Goal: Information Seeking & Learning: Find specific fact

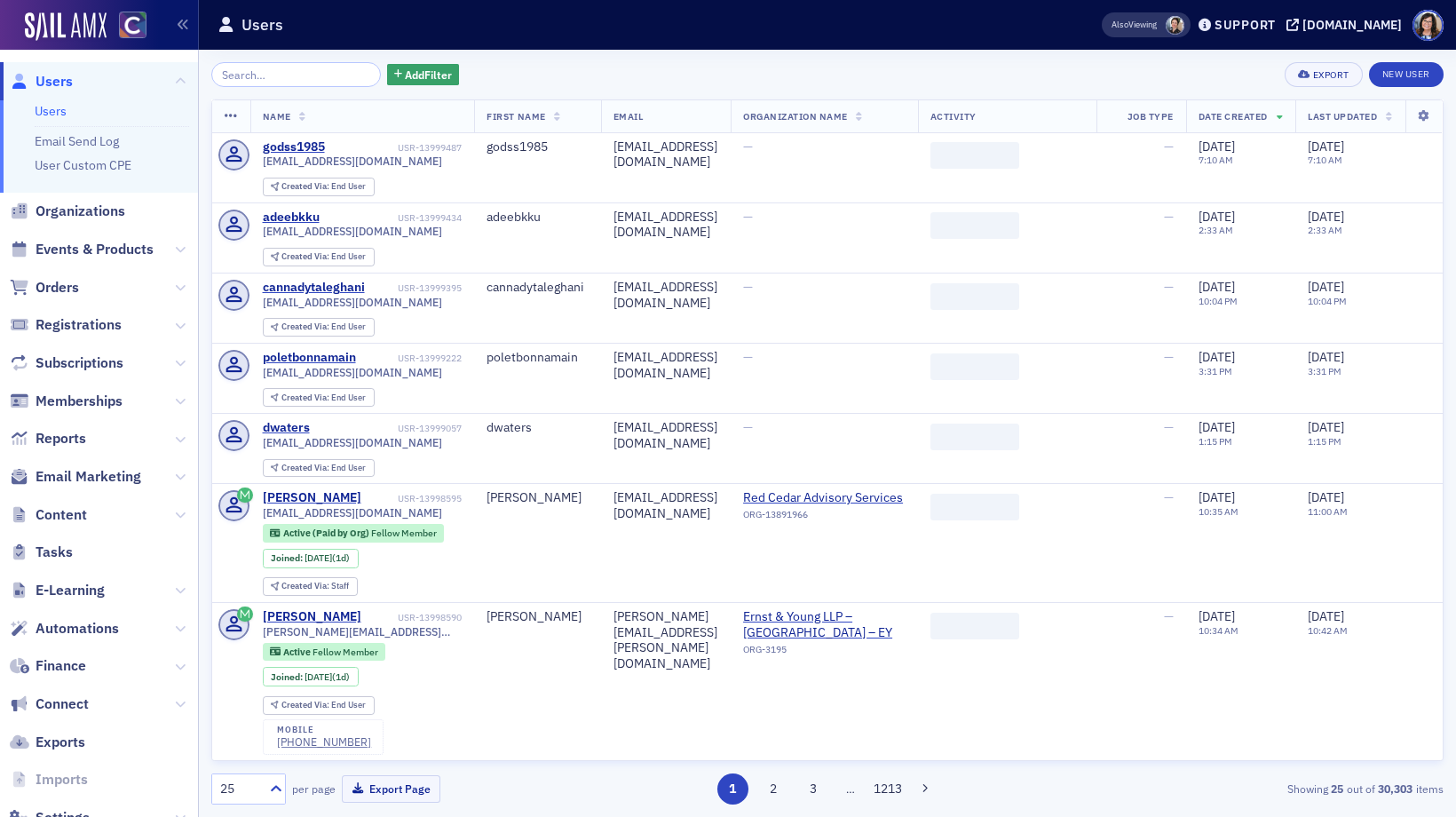
click at [303, 80] on input "search" at bounding box center [296, 74] width 170 height 25
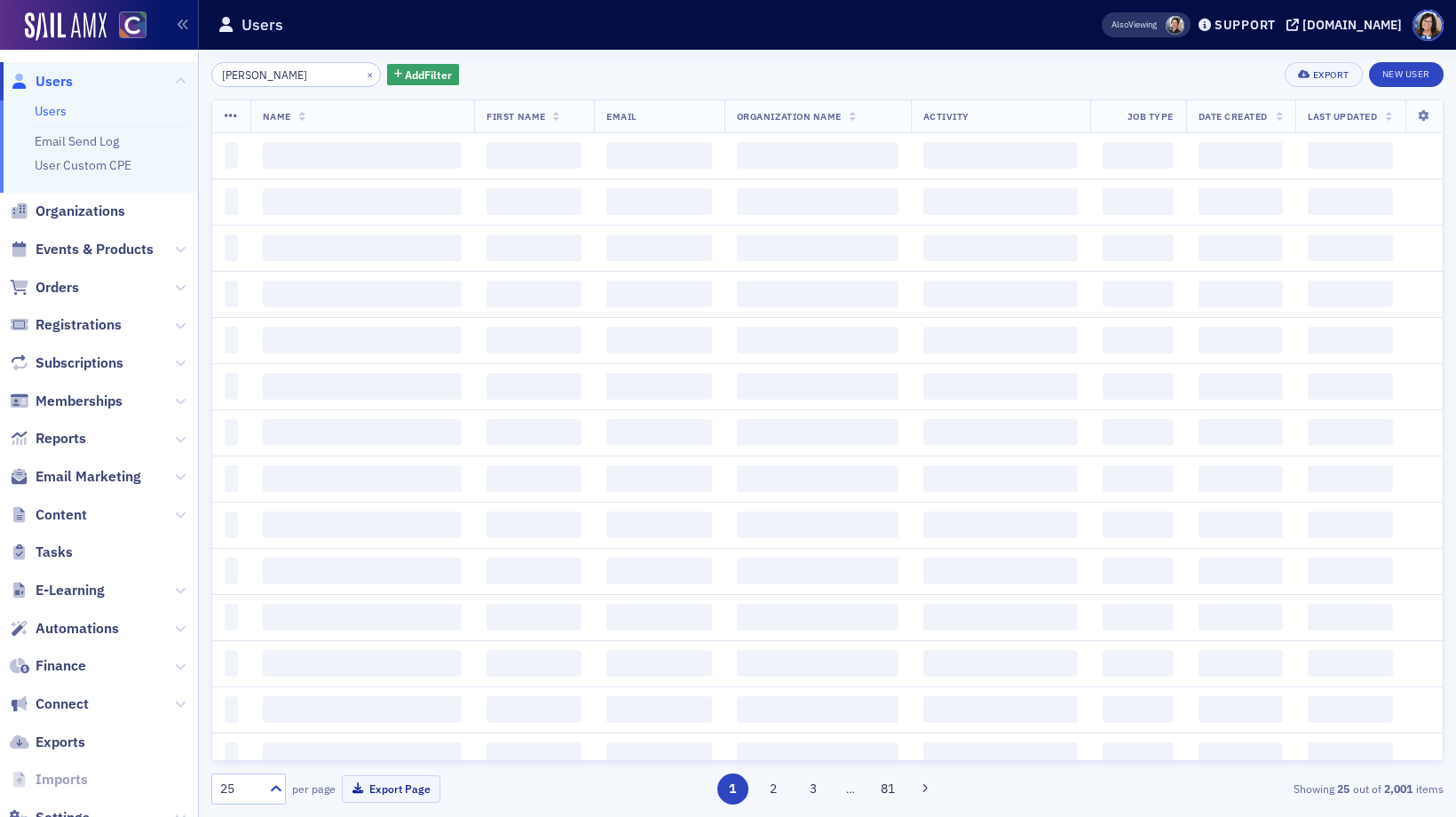
type input "[PERSON_NAME]"
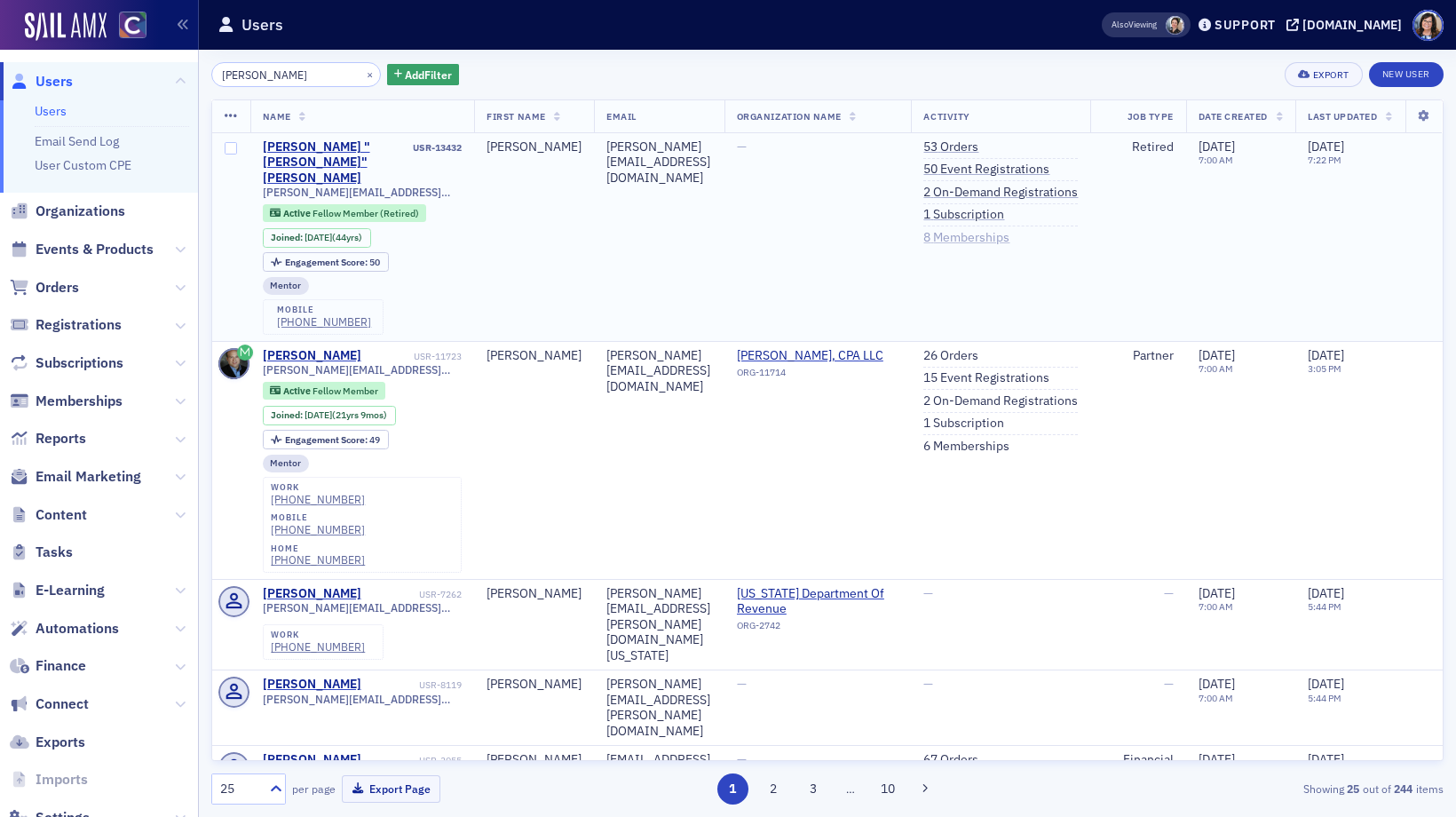
click at [1009, 238] on link "8 Memberships" at bounding box center [966, 238] width 86 height 16
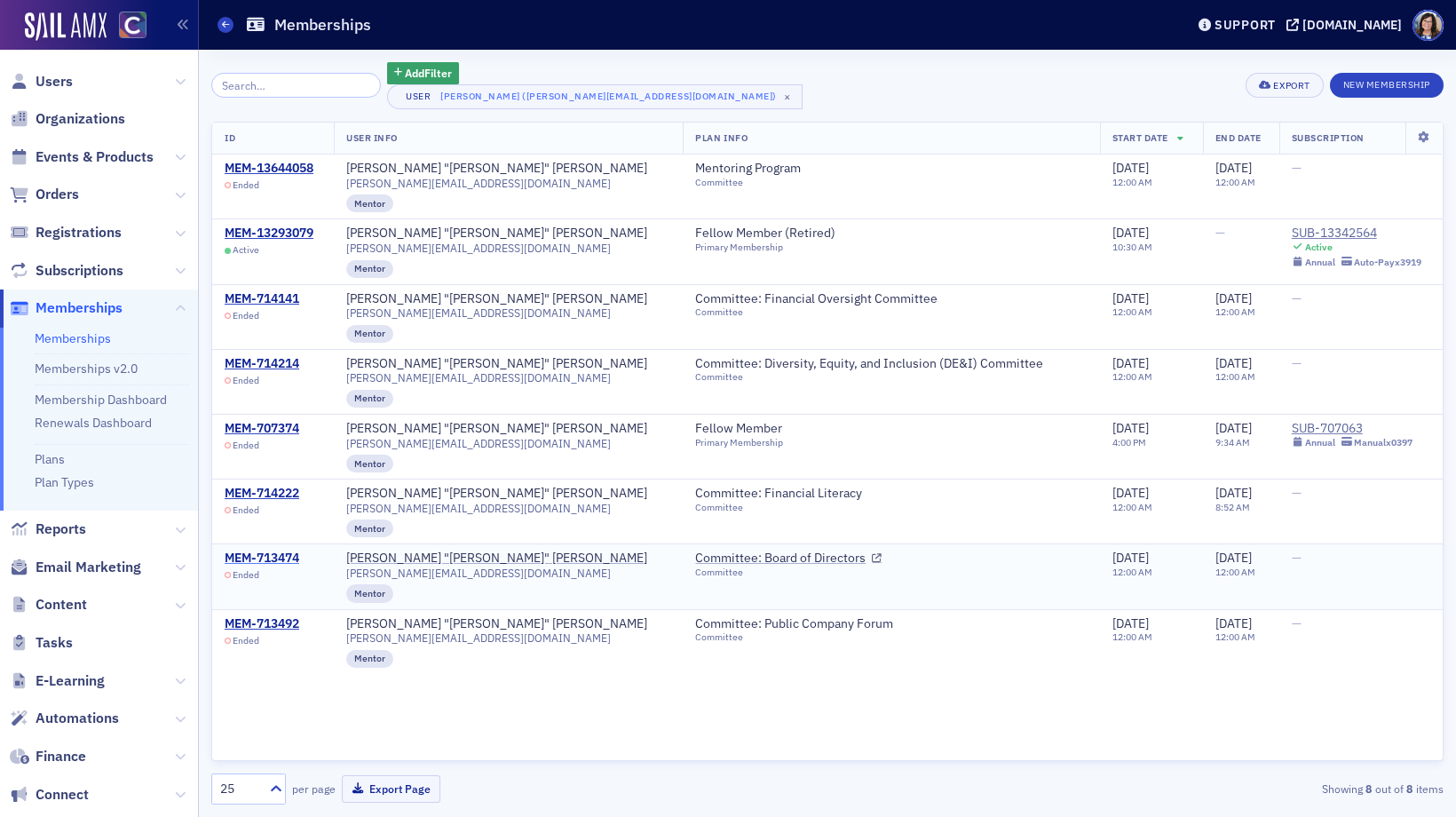
click at [273, 554] on div "MEM-713474" at bounding box center [261, 559] width 75 height 16
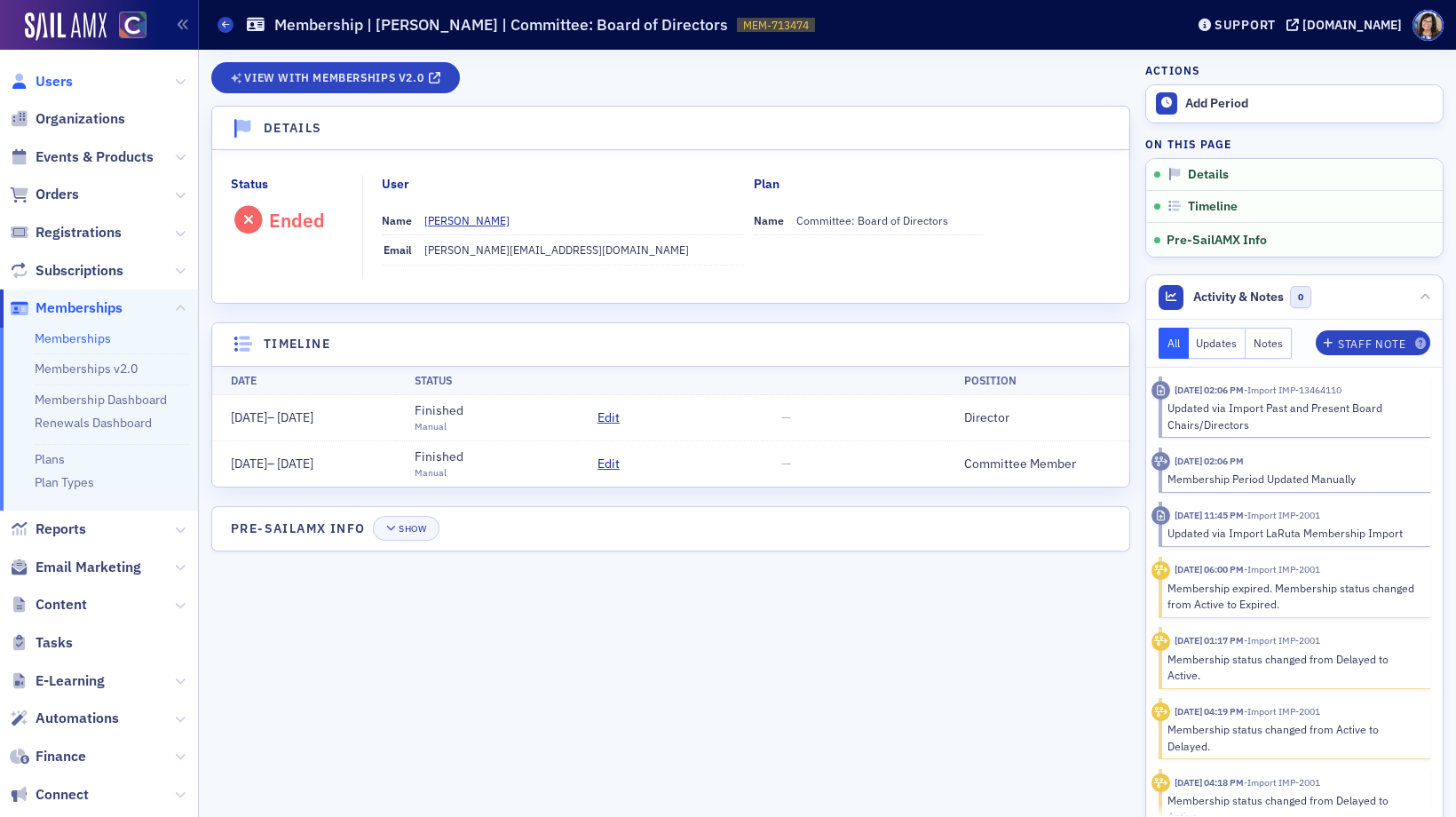
click at [55, 89] on span "Users" at bounding box center [54, 82] width 37 height 20
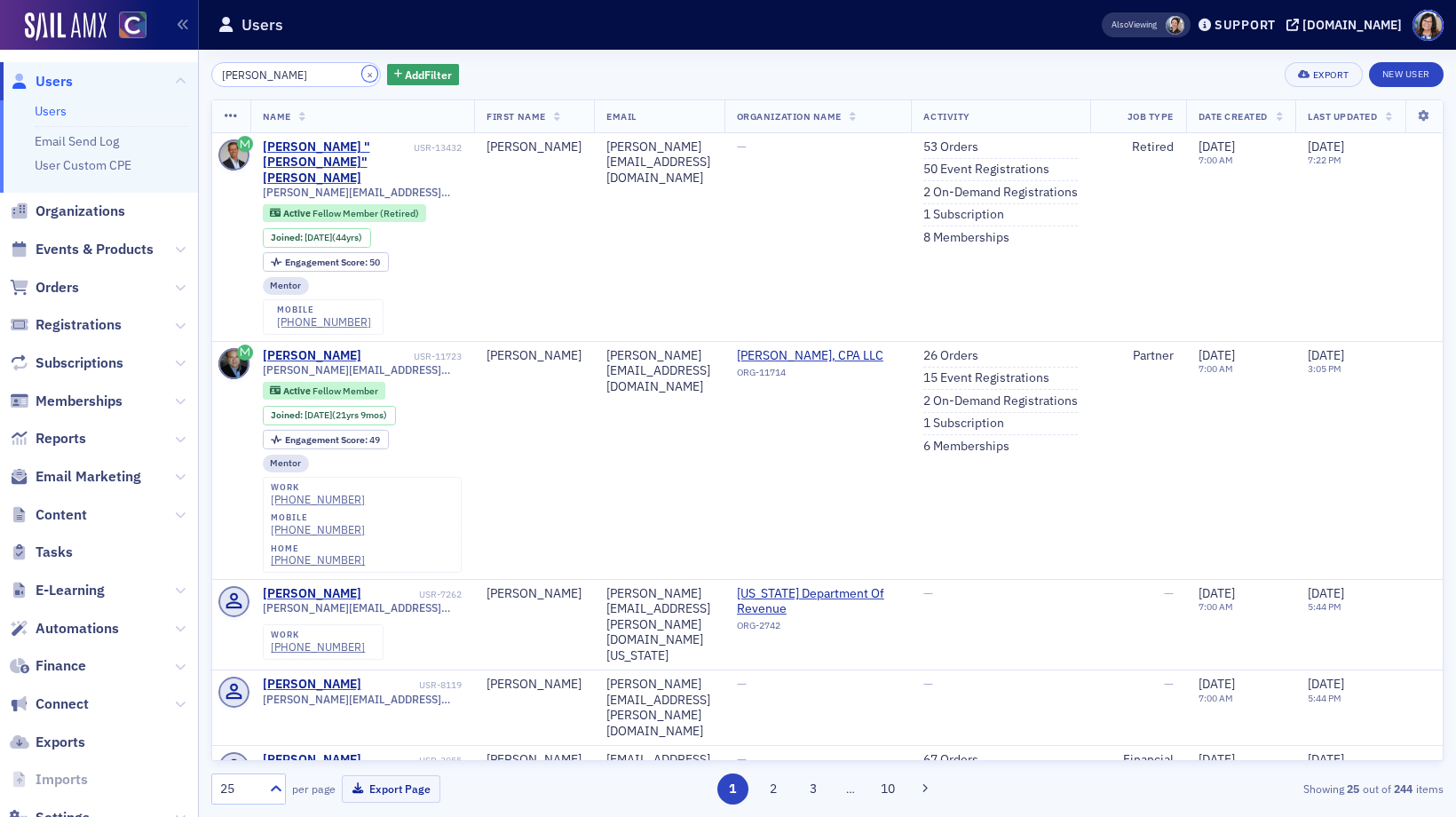
drag, startPoint x: 348, startPoint y: 76, endPoint x: 339, endPoint y: 77, distance: 9.1
click at [362, 77] on button "×" at bounding box center [370, 74] width 16 height 16
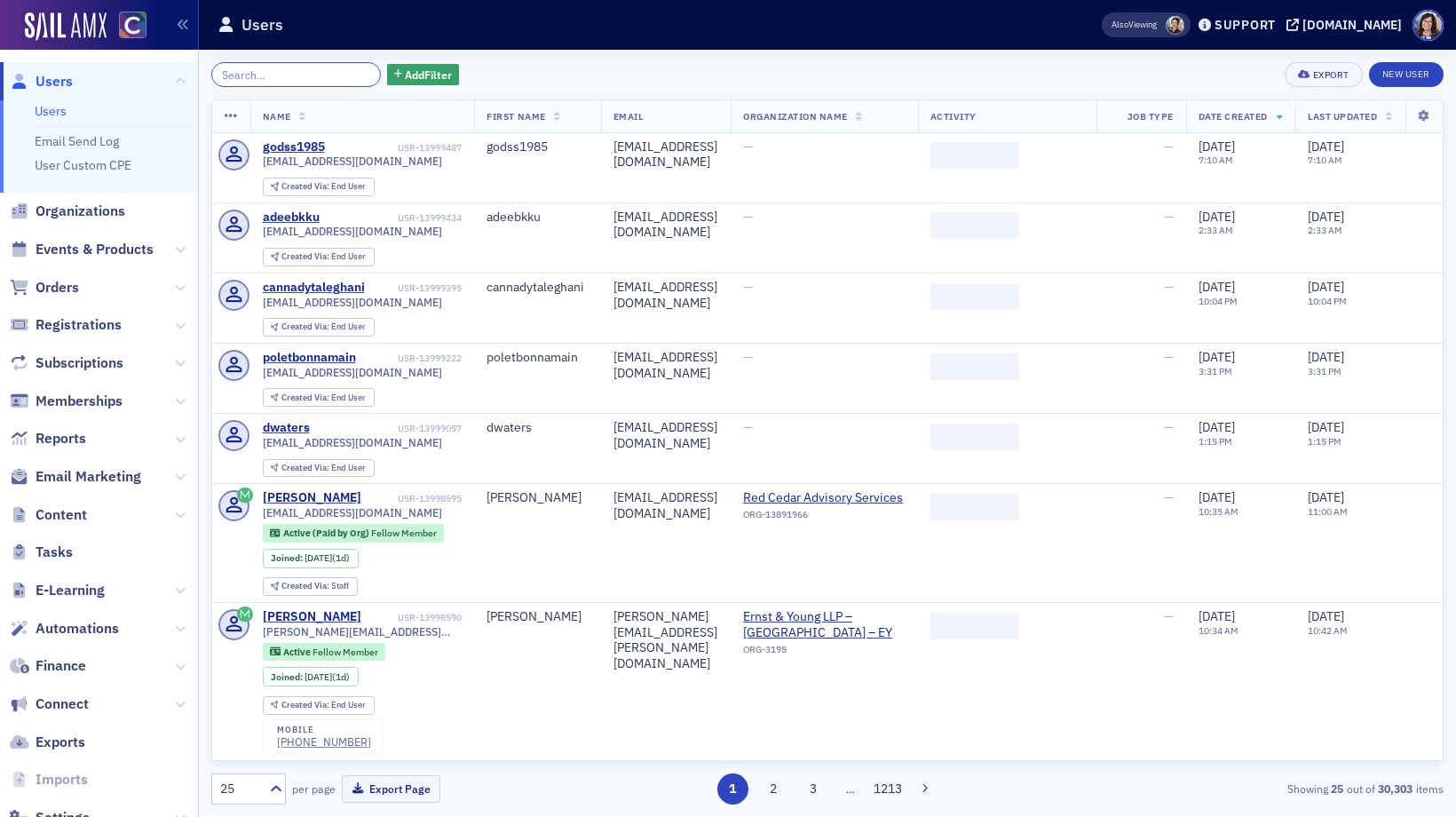
click at [328, 77] on input "search" at bounding box center [296, 74] width 170 height 25
paste input "wlanehart@yahoo.com"
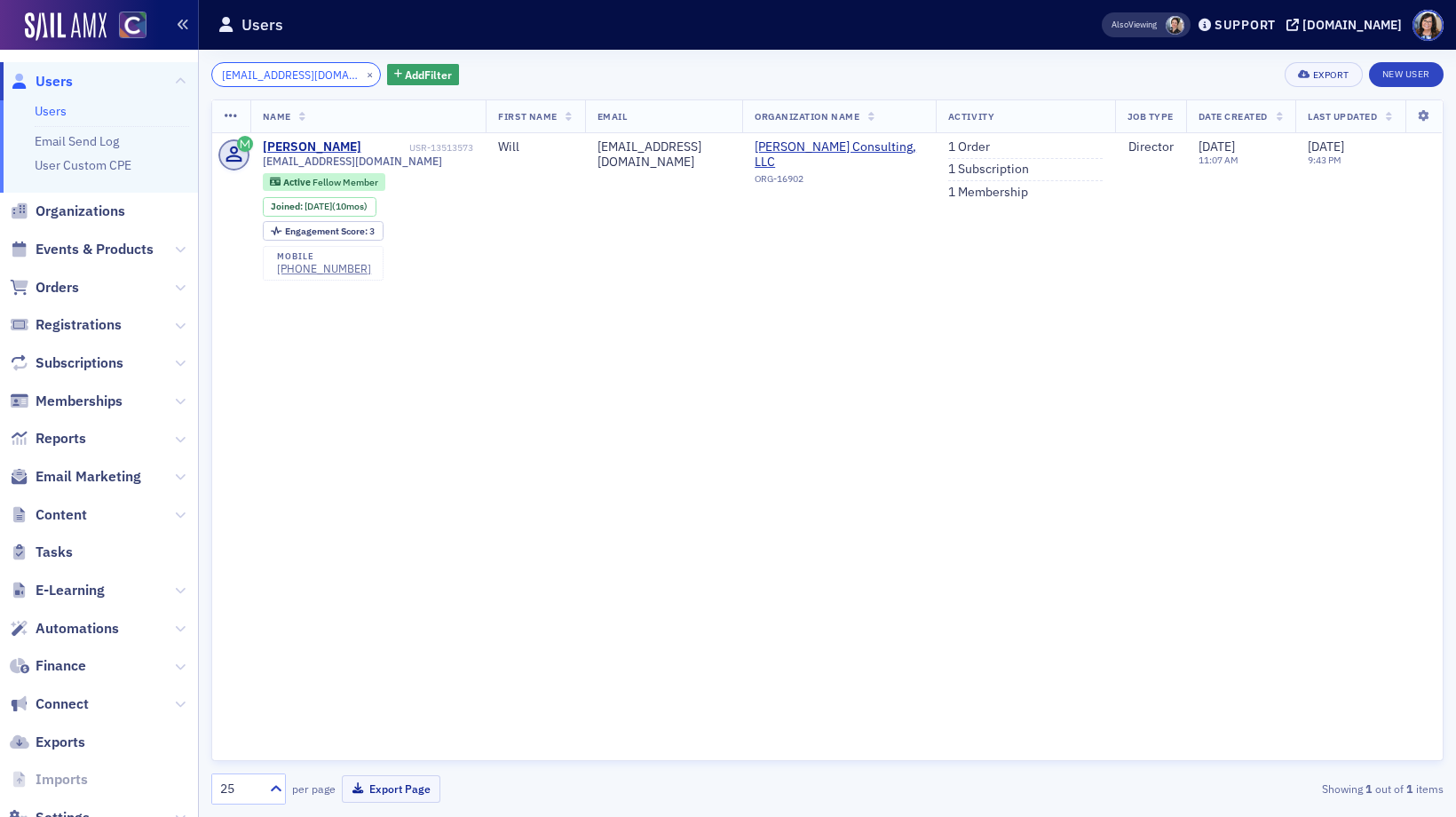
type input "wlanehart@yahoo.com"
click at [362, 76] on button "×" at bounding box center [370, 74] width 16 height 16
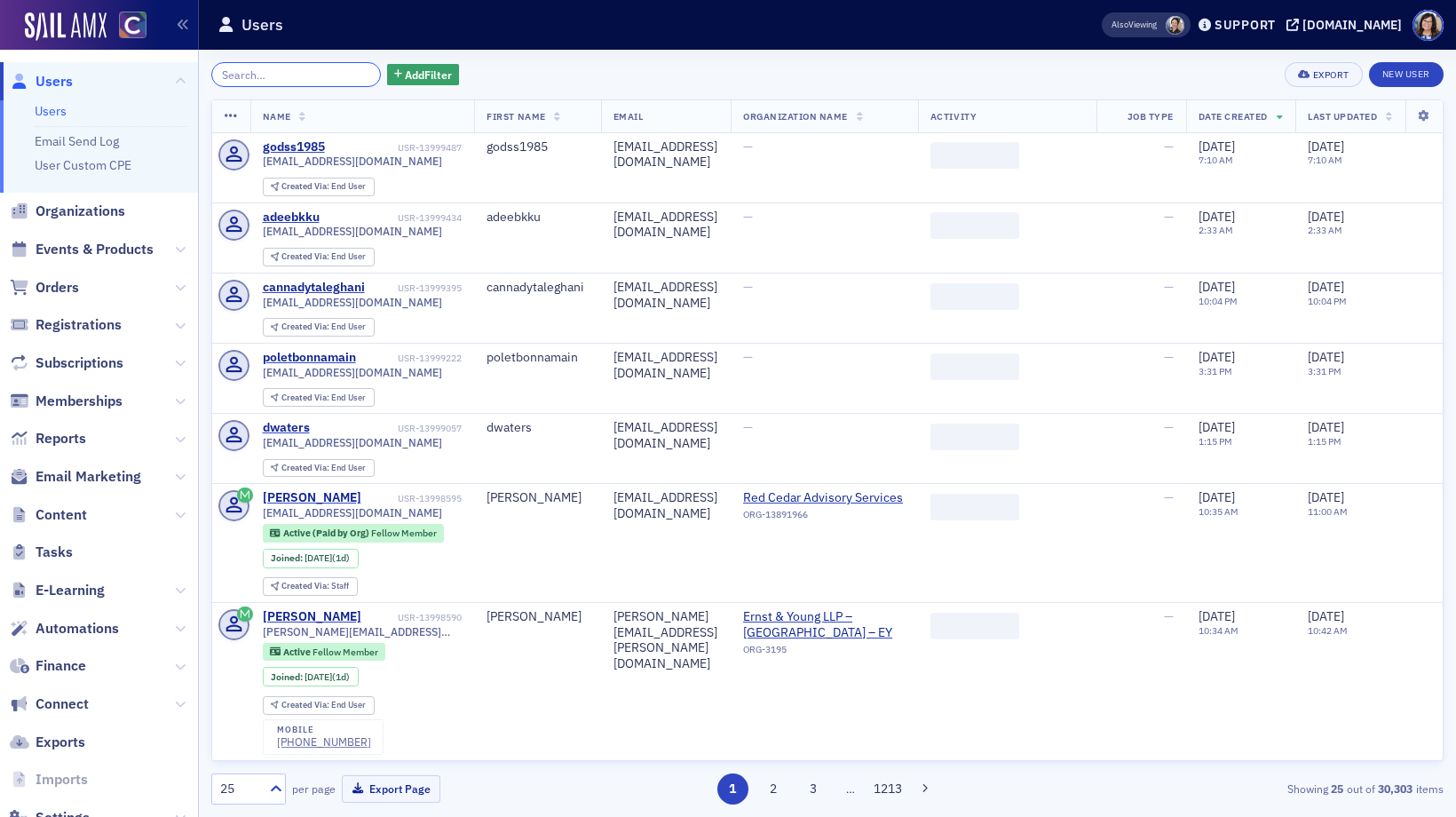
click at [328, 78] on input "search" at bounding box center [296, 74] width 170 height 25
paste input "aaron@accountingforus.cpa"
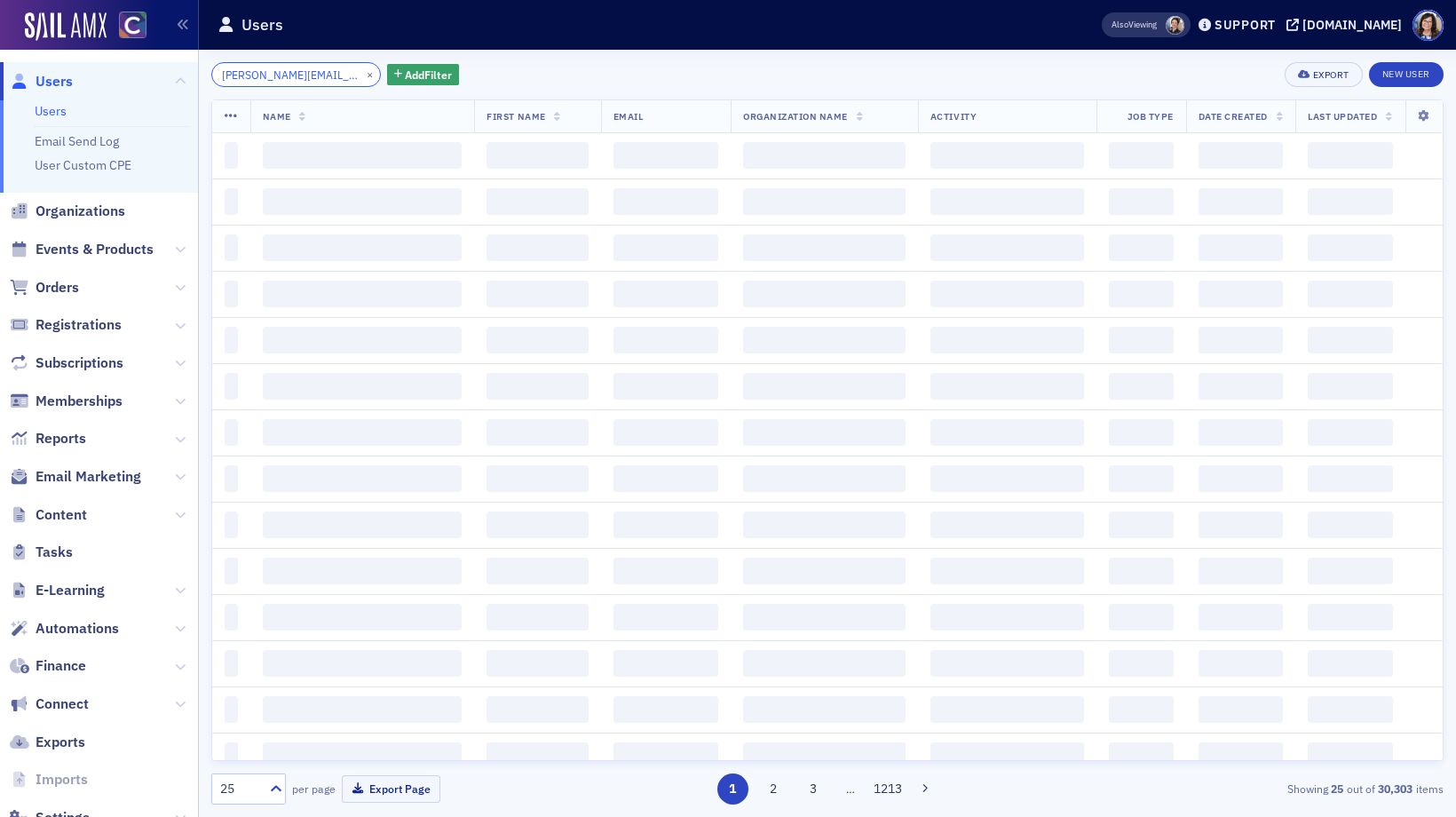
scroll to position [0, 20]
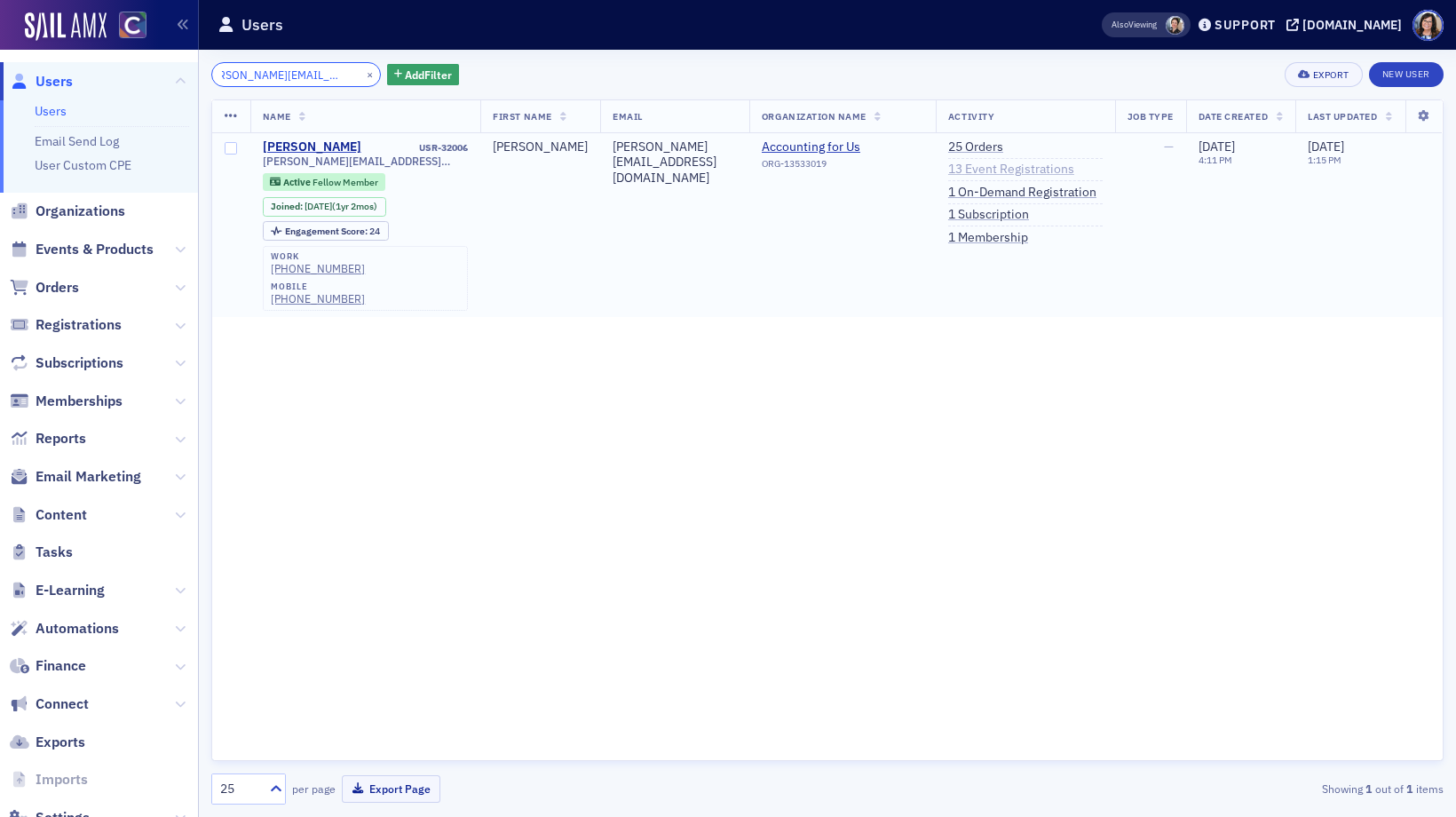
type input "aaron@accountingforus.cpa"
click at [1019, 171] on link "13 Event Registrations" at bounding box center [1011, 170] width 126 height 16
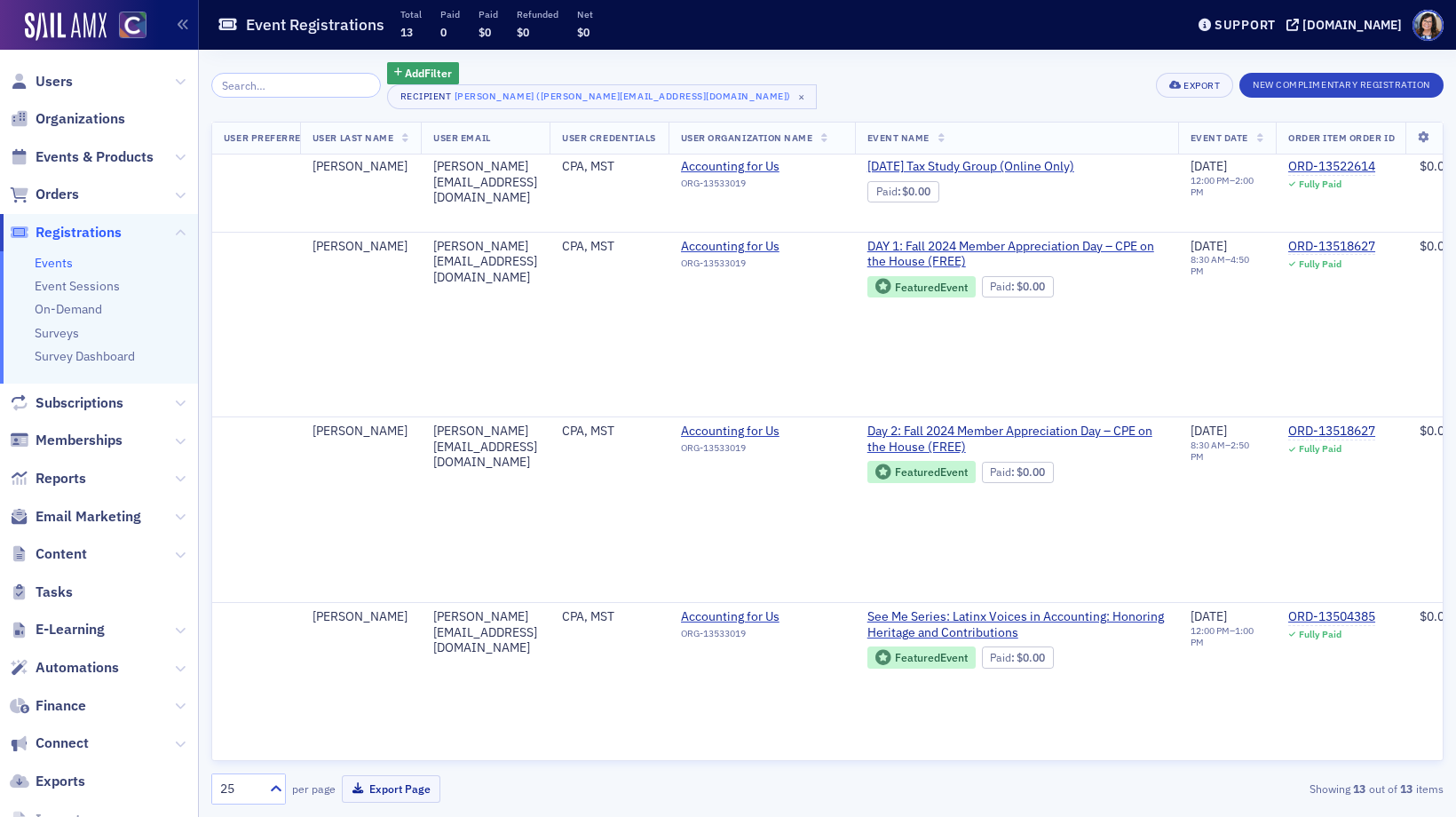
scroll to position [1404, 513]
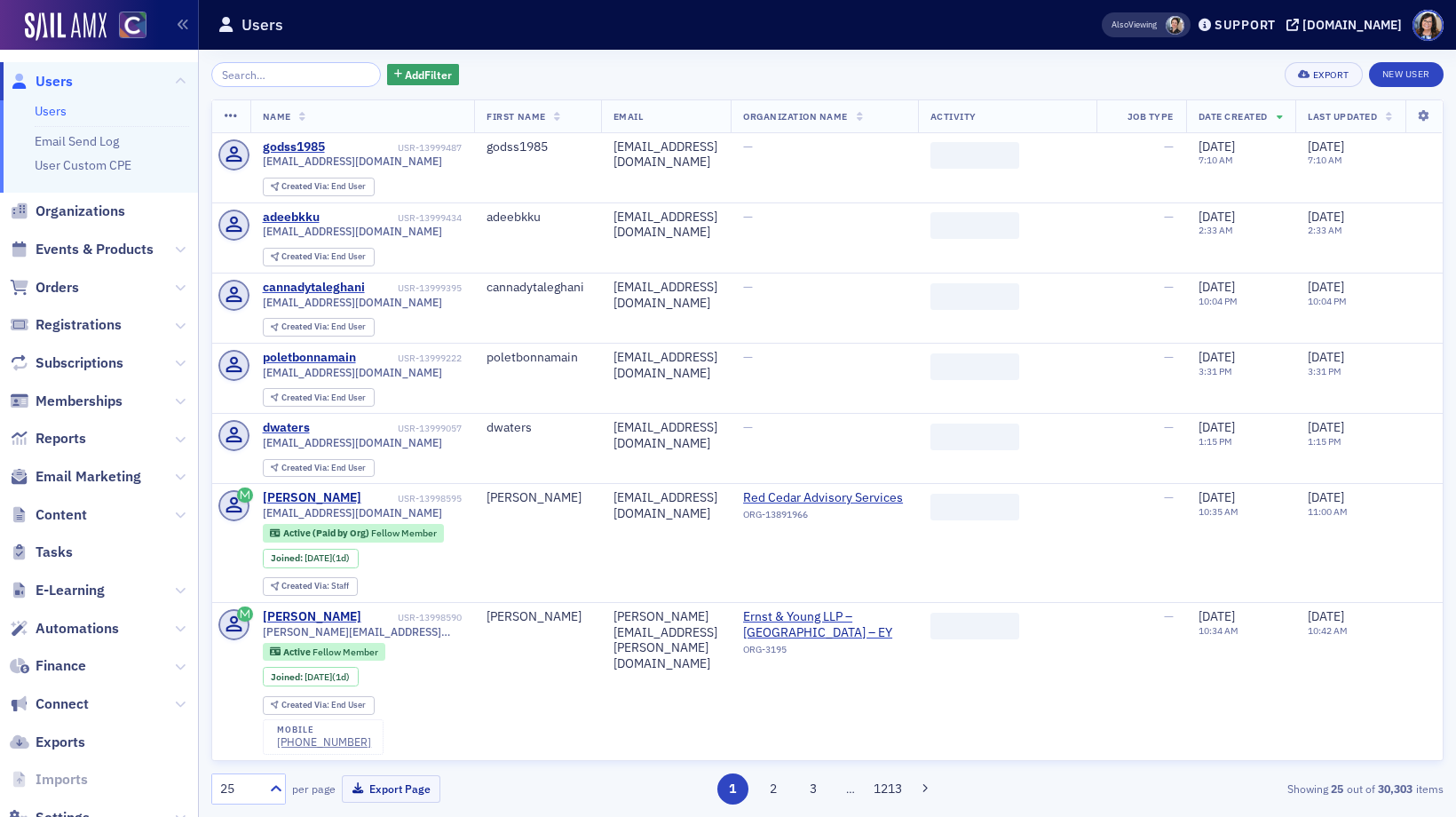
click at [253, 80] on input "search" at bounding box center [296, 74] width 170 height 25
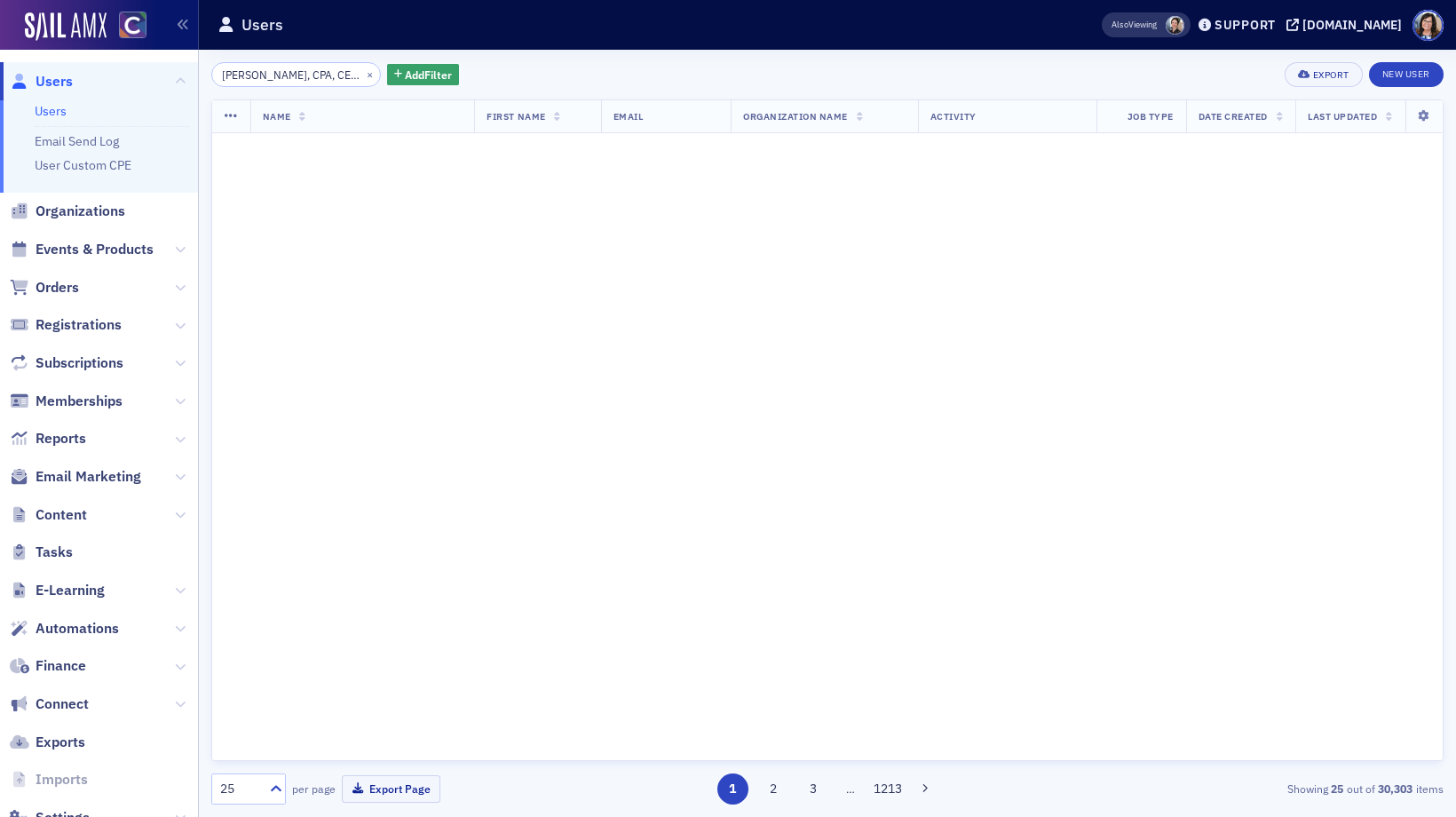
scroll to position [0, 2]
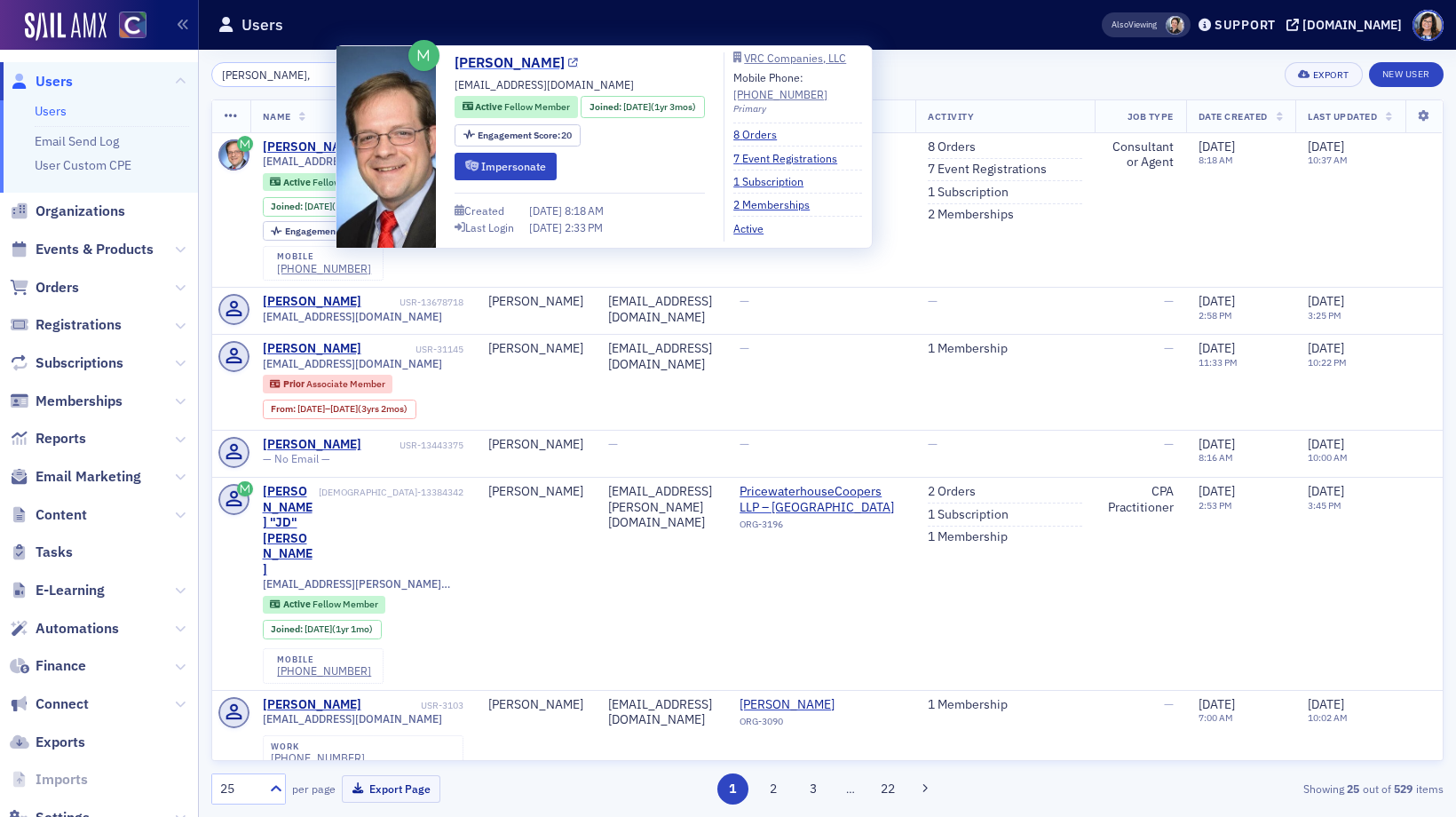
click at [568, 67] on icon at bounding box center [573, 64] width 10 height 10
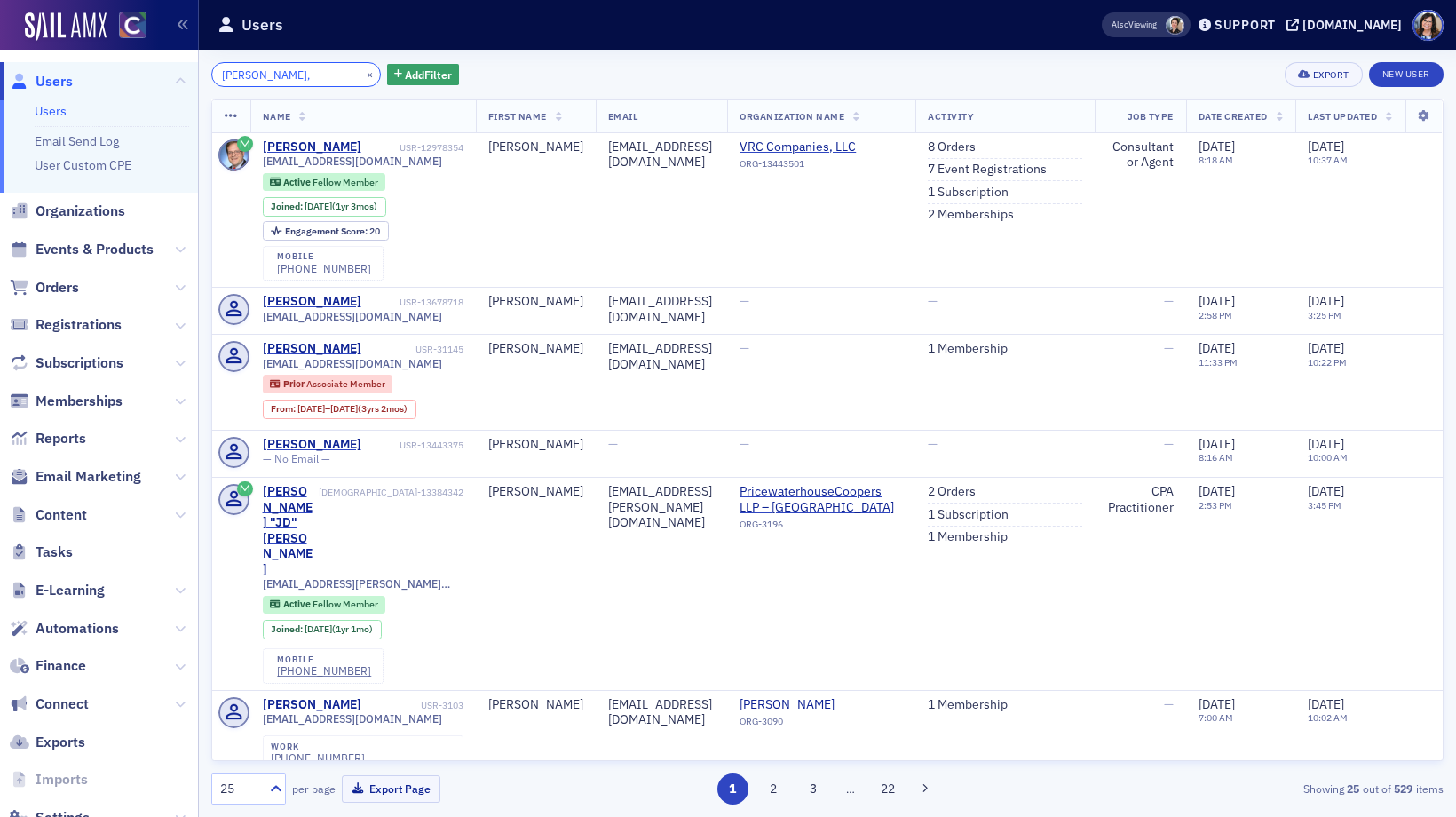
click at [295, 74] on input "James Miller," at bounding box center [296, 74] width 170 height 25
paste input "Mike Ellerhorst"
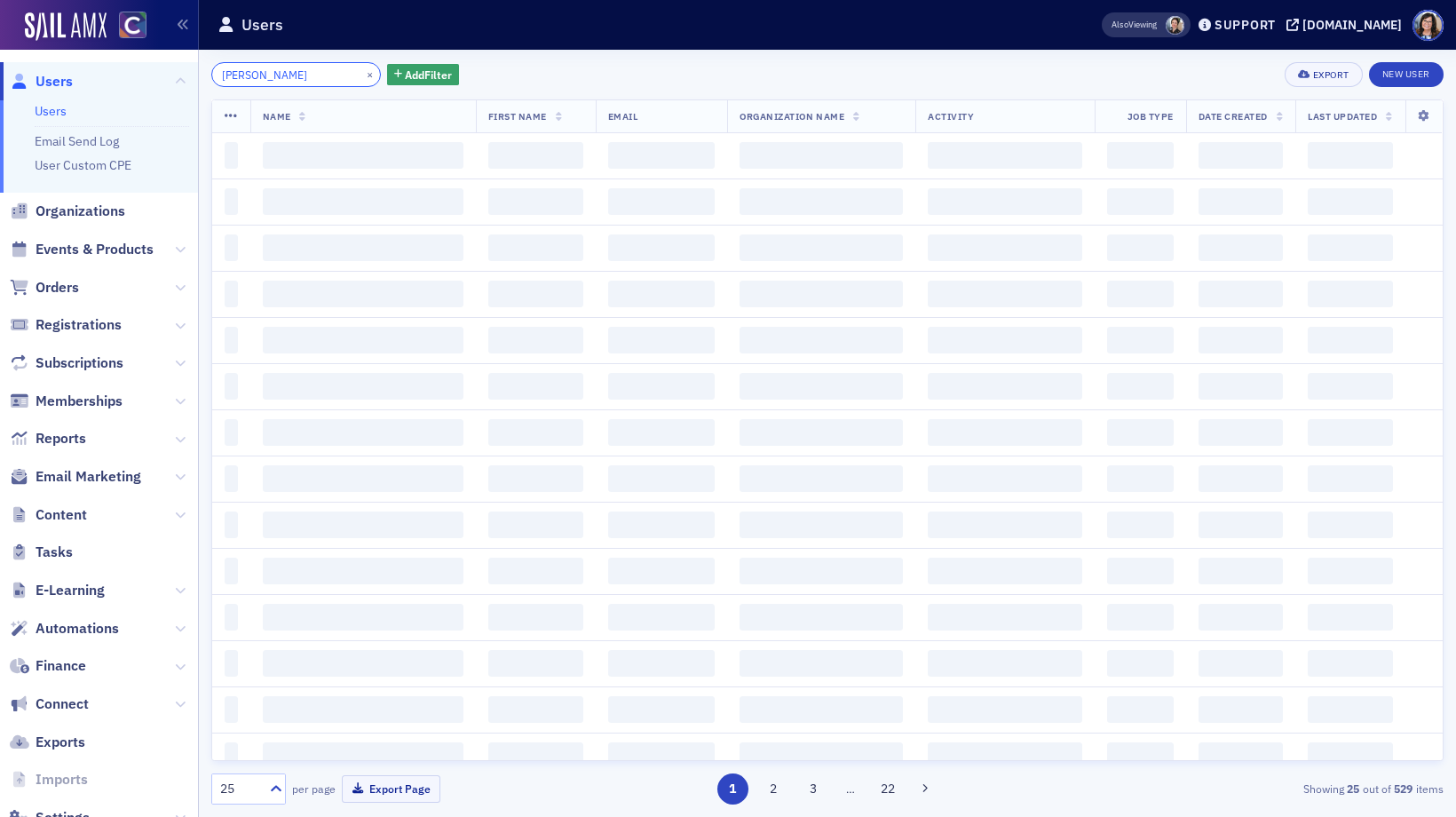
type input "Mike Ellerhorst"
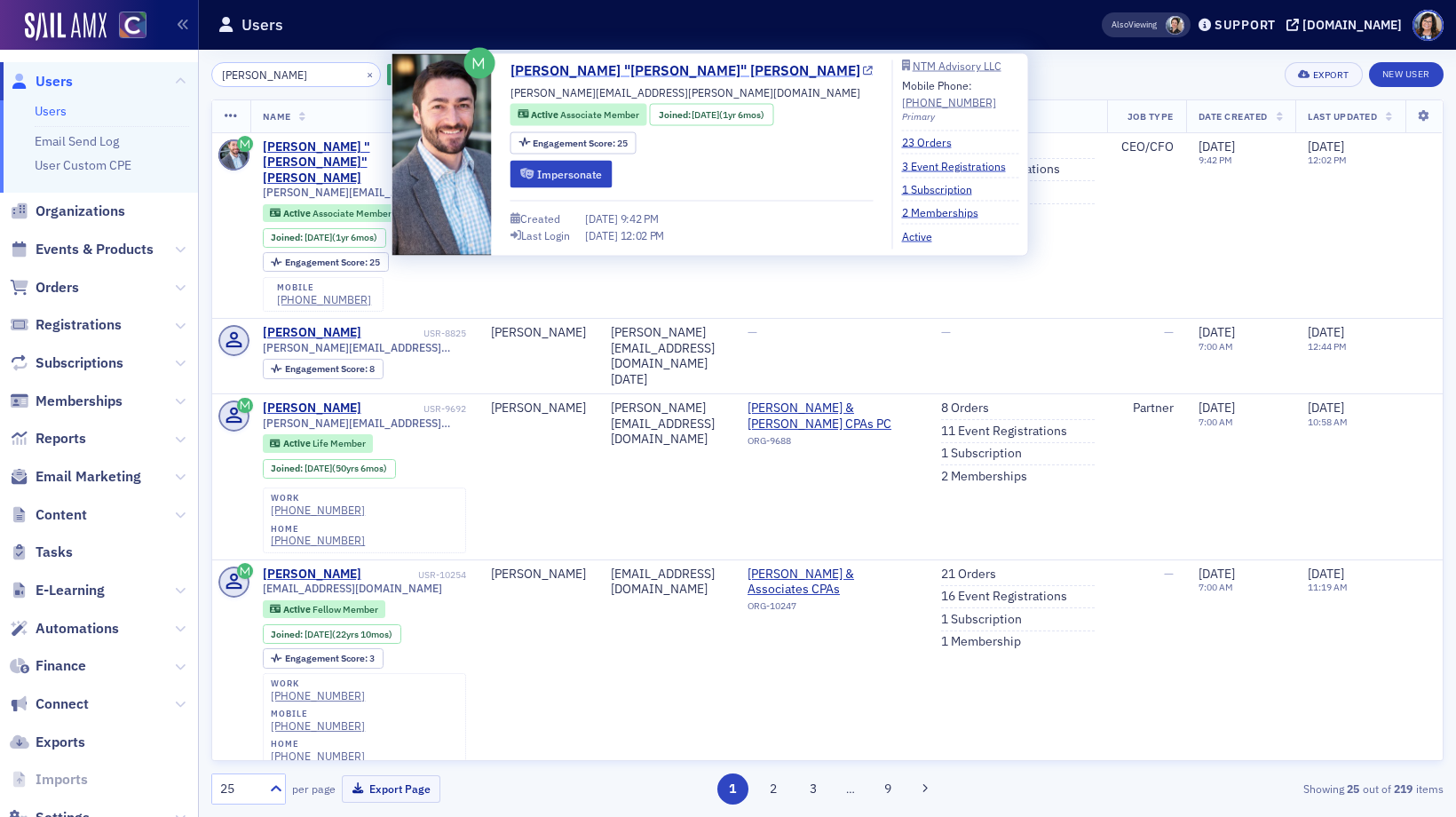
click at [683, 64] on link "Michael "Mike" Ellerhorst" at bounding box center [692, 71] width 363 height 21
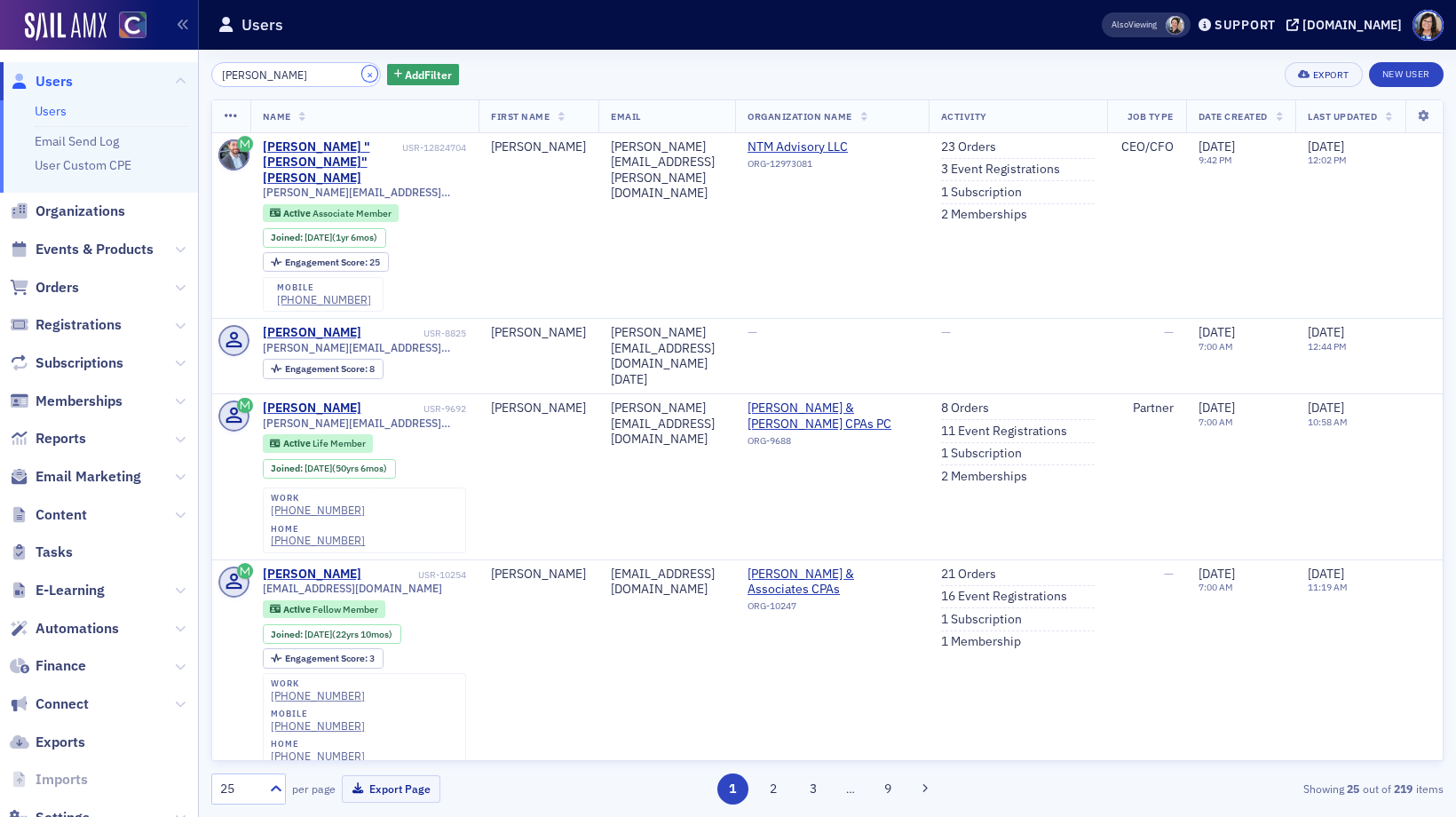
click at [362, 73] on button "×" at bounding box center [370, 74] width 16 height 16
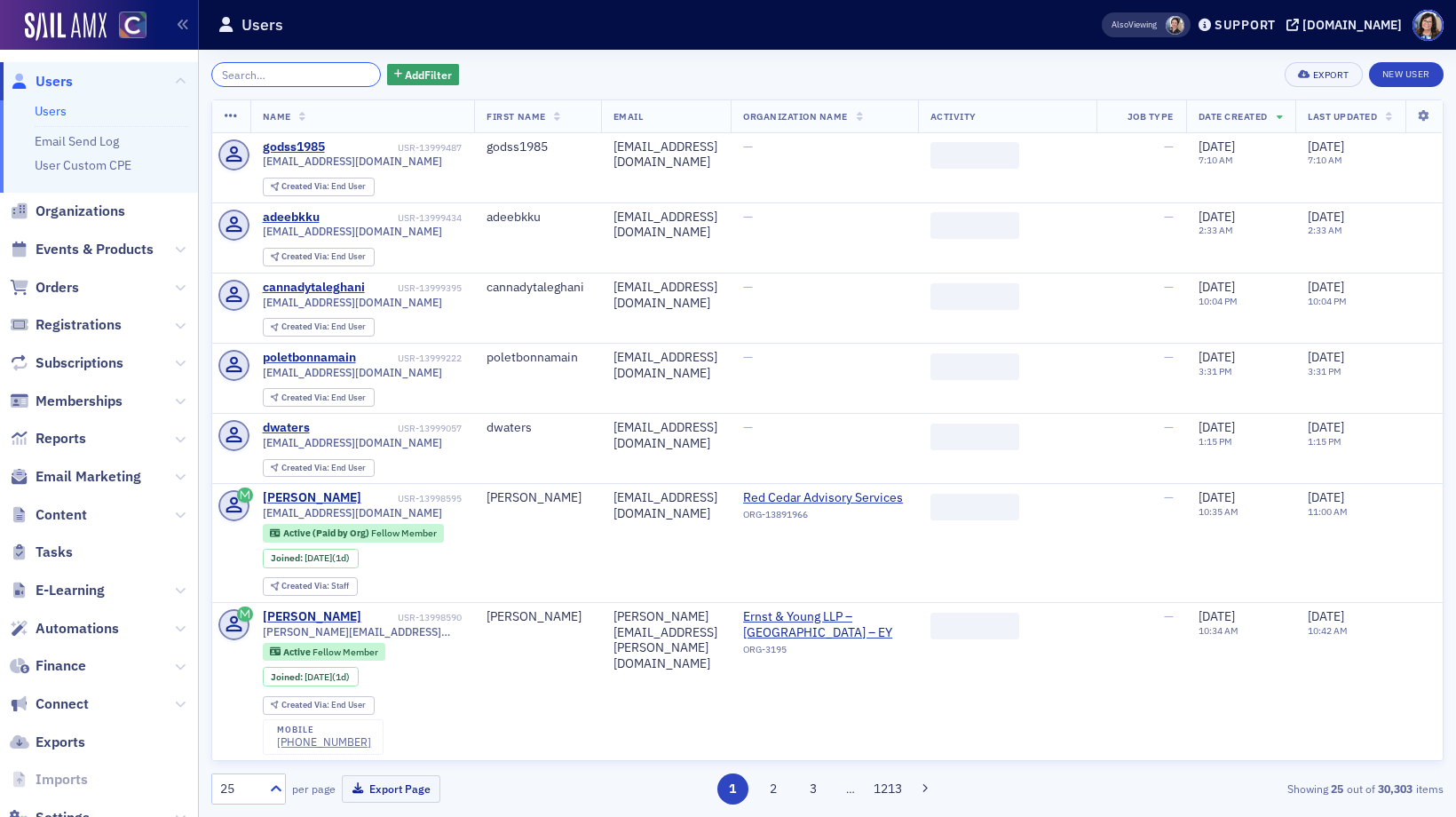
click at [316, 73] on input "search" at bounding box center [296, 74] width 170 height 25
paste input "Aria Klooster"
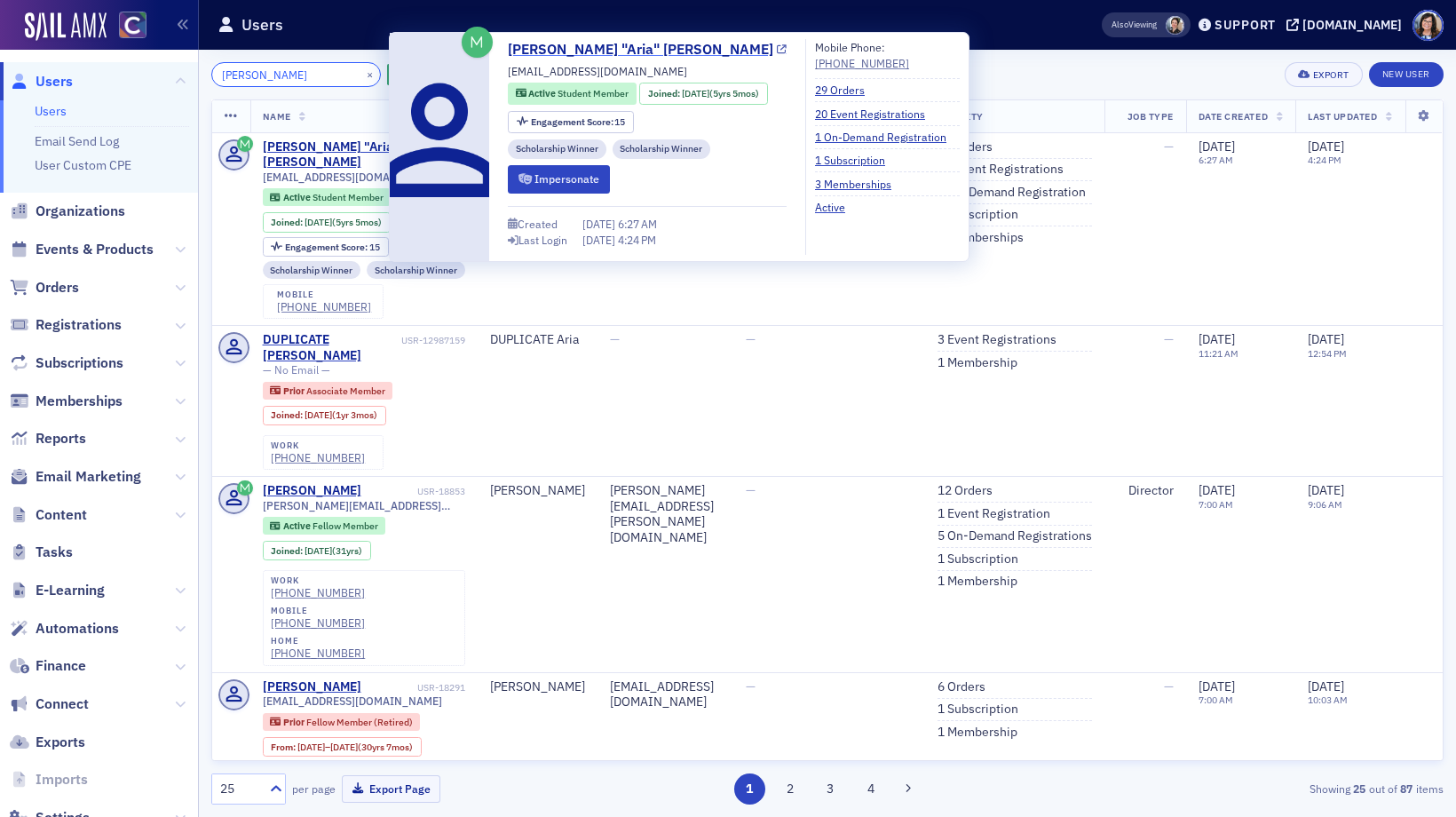
type input "Aria Klooster"
click at [777, 51] on icon at bounding box center [782, 50] width 10 height 10
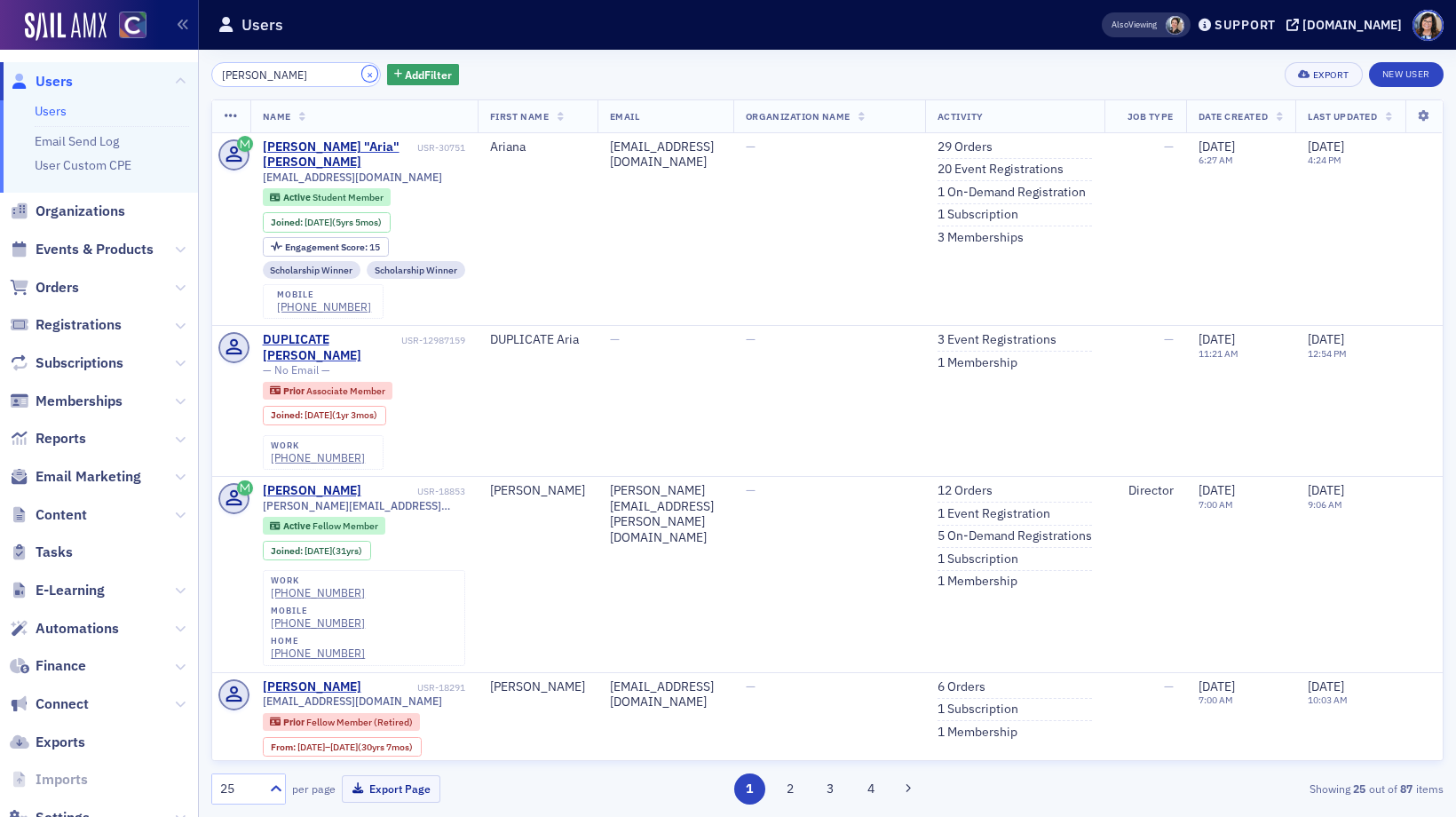
click at [362, 75] on button "×" at bounding box center [370, 74] width 16 height 16
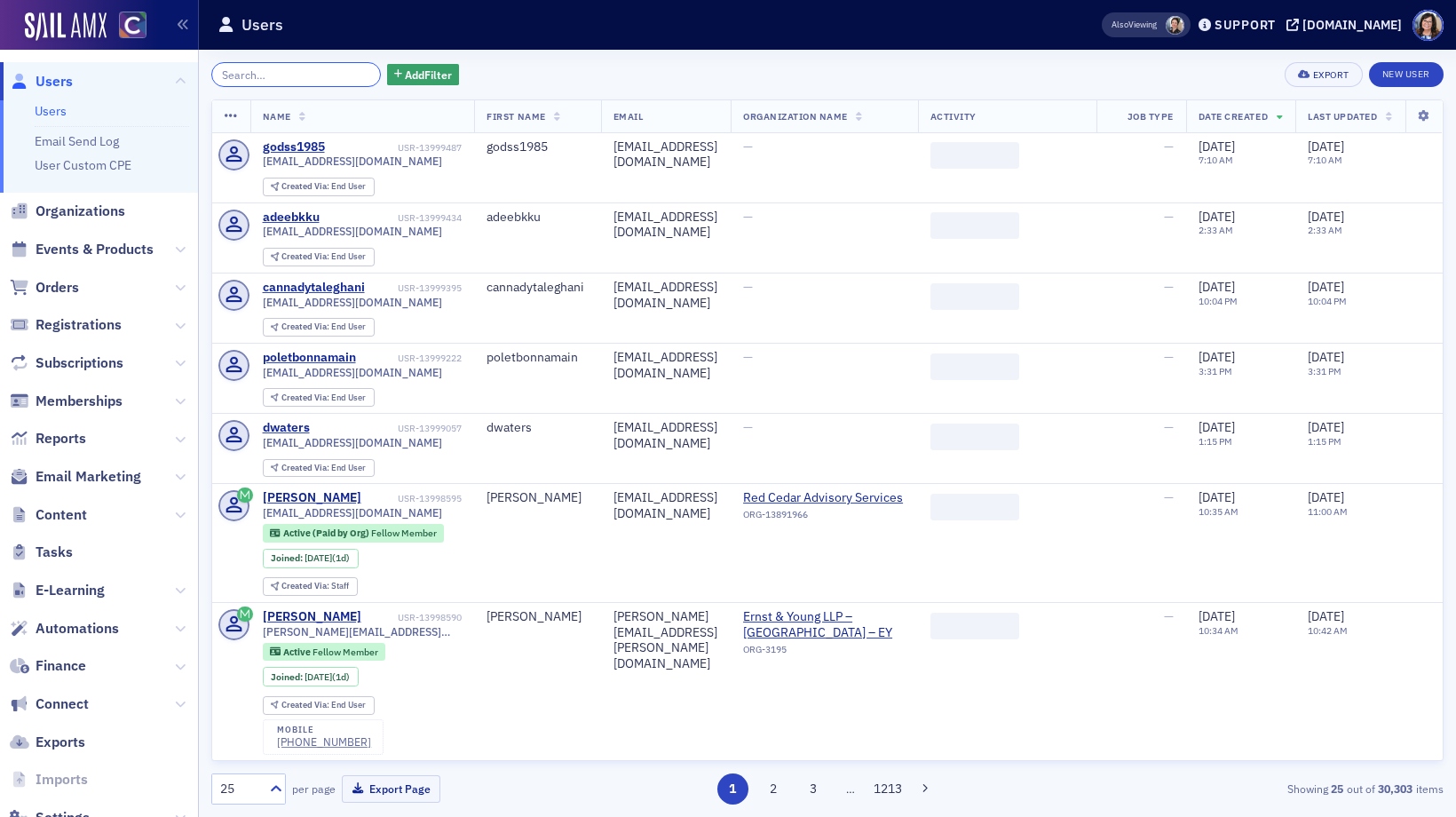
click at [319, 75] on input "search" at bounding box center [296, 74] width 170 height 25
paste input "crboster@gmail.com"
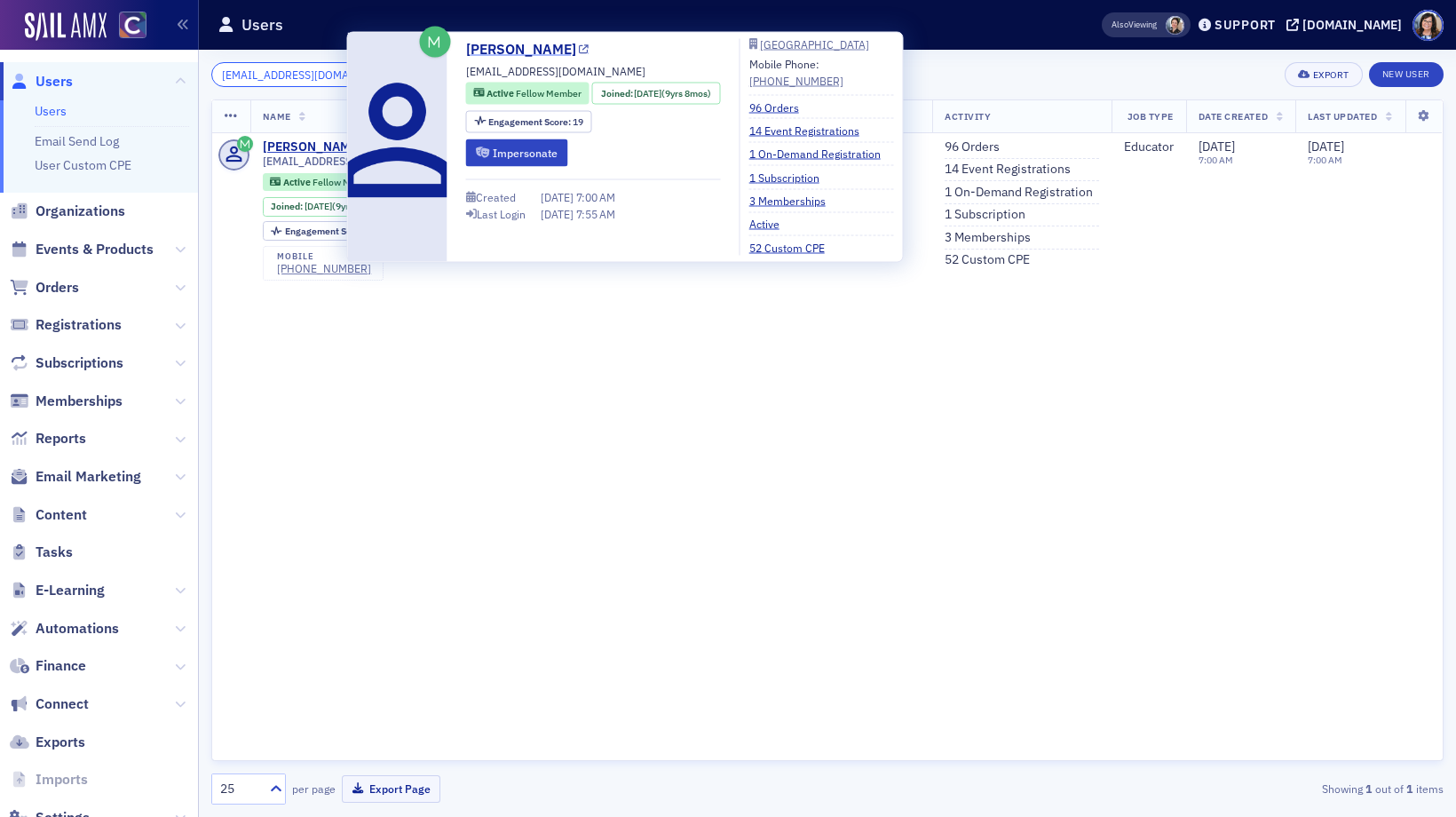
type input "crboster@gmail.com"
click at [578, 49] on icon at bounding box center [583, 50] width 10 height 10
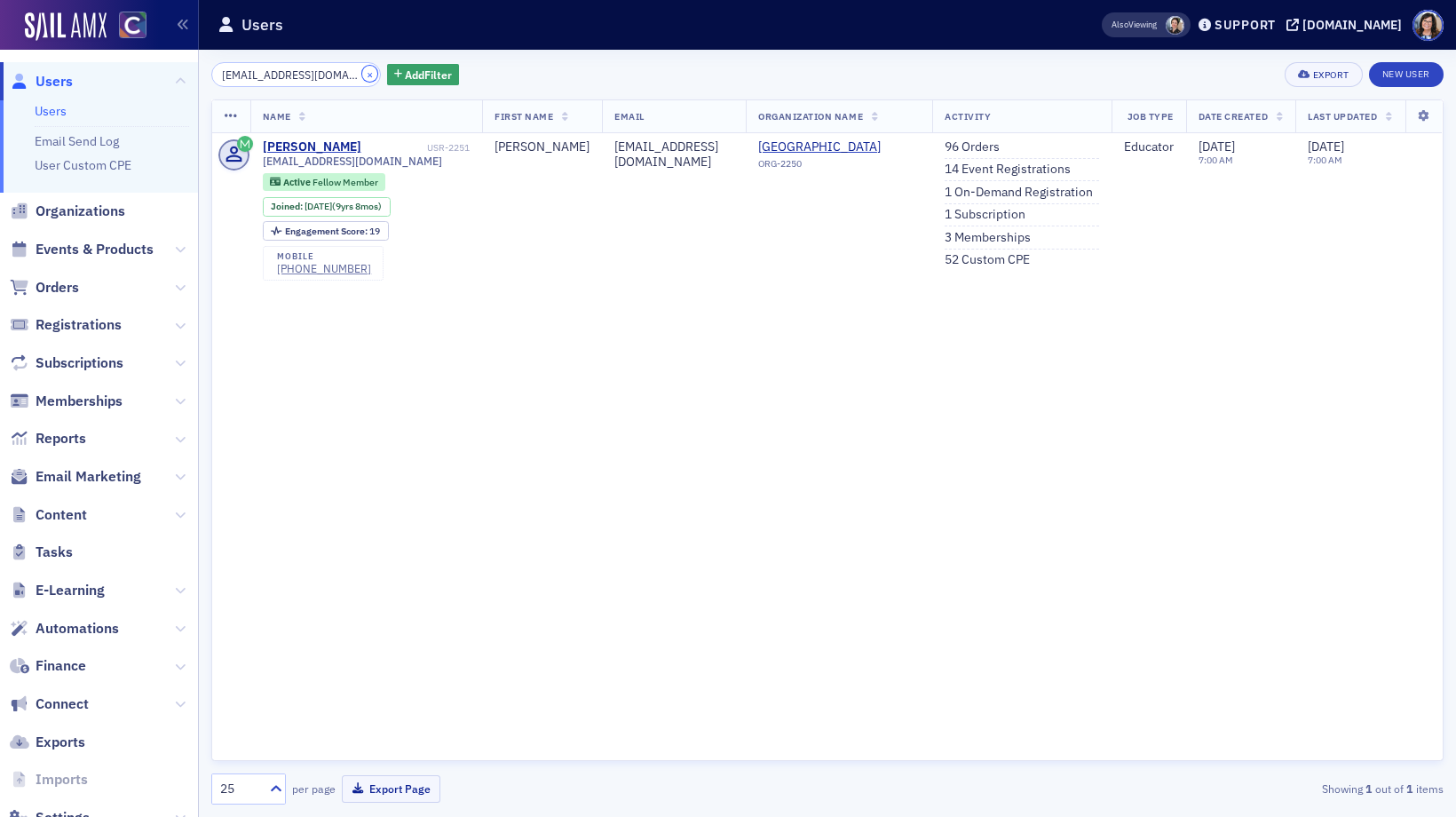
click at [362, 73] on button "×" at bounding box center [370, 74] width 16 height 16
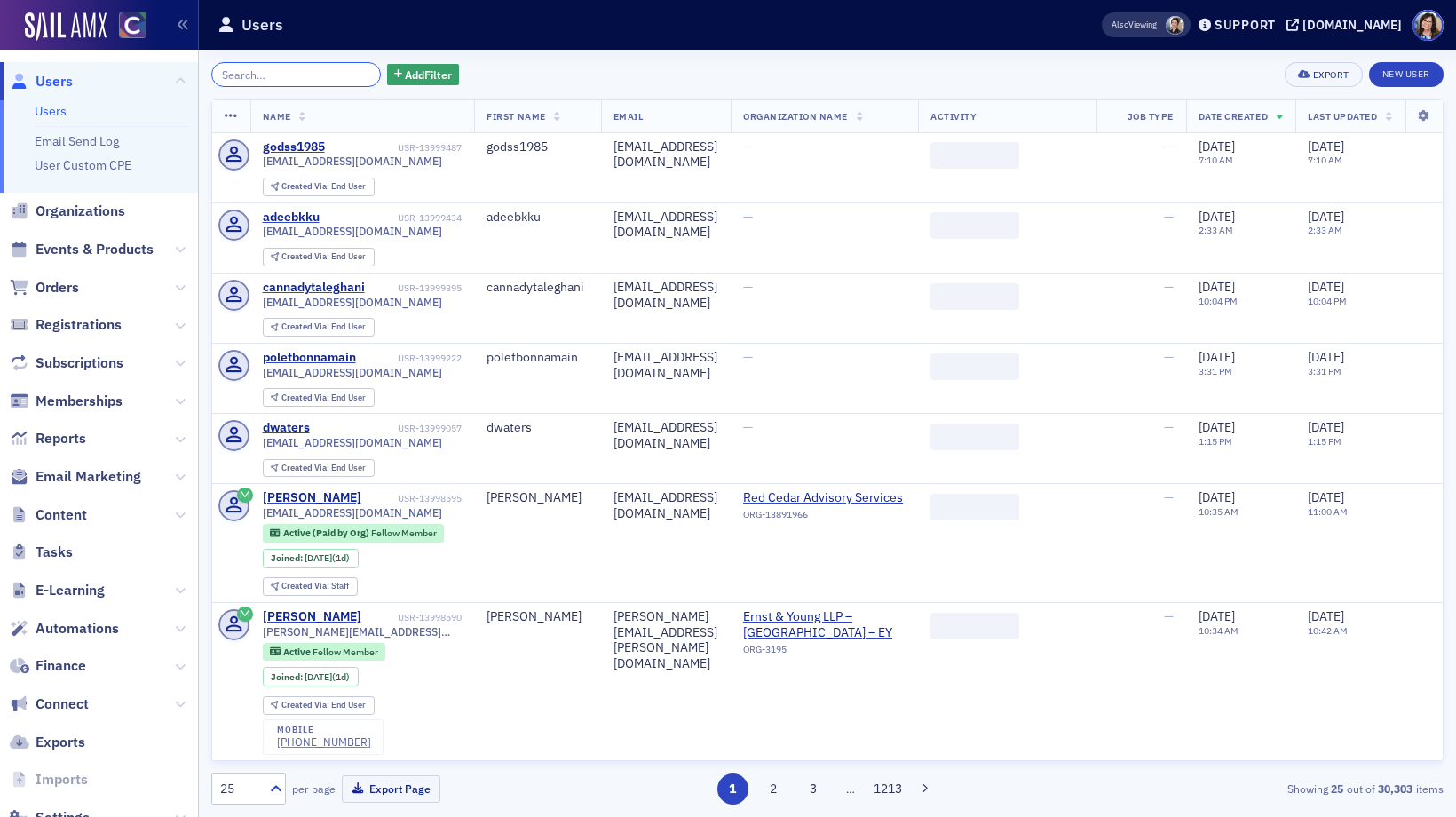
click at [343, 73] on input "search" at bounding box center [296, 74] width 170 height 25
paste input "dan.schmidt@ebcfo.com"
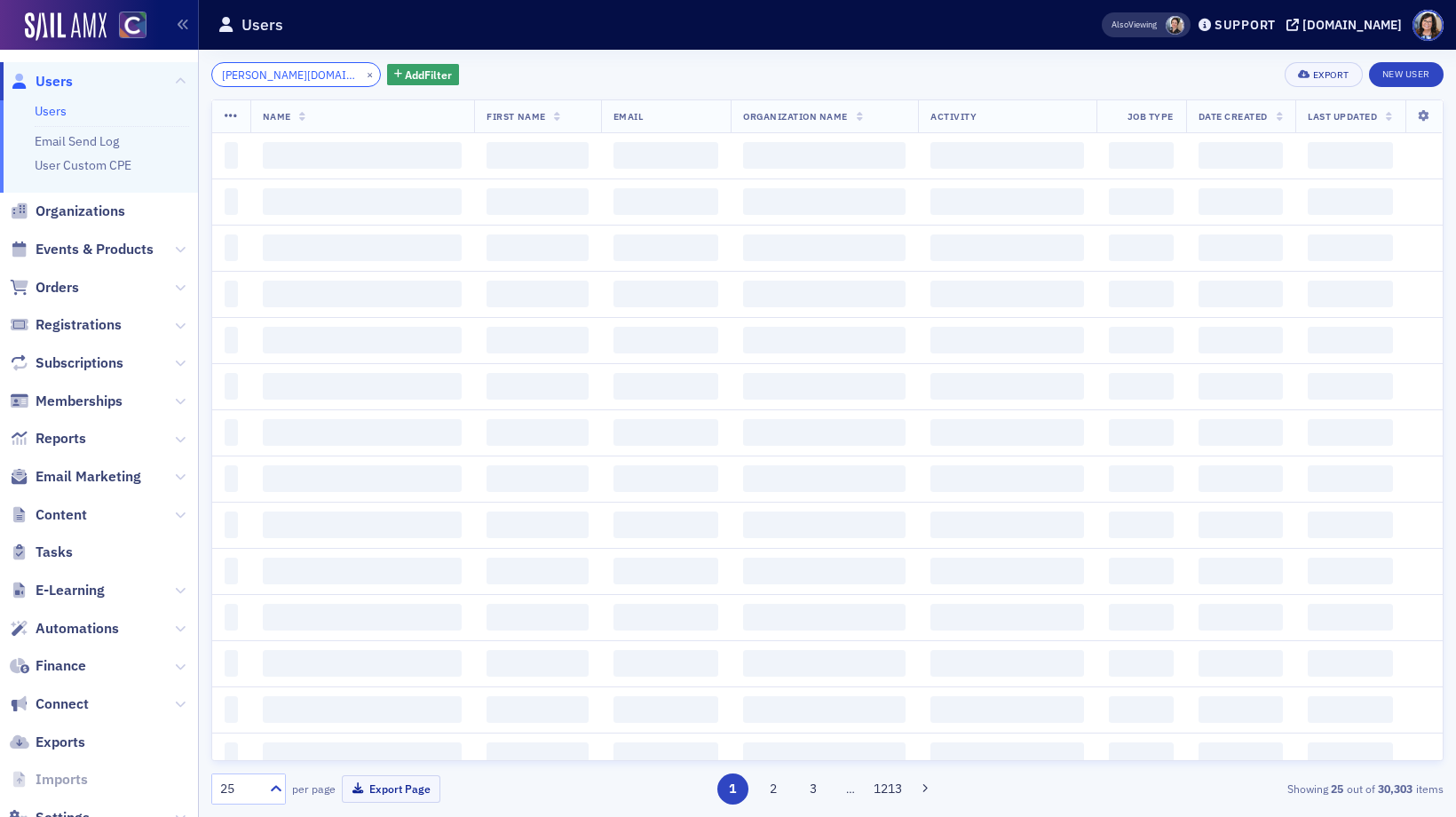
scroll to position [0, 4]
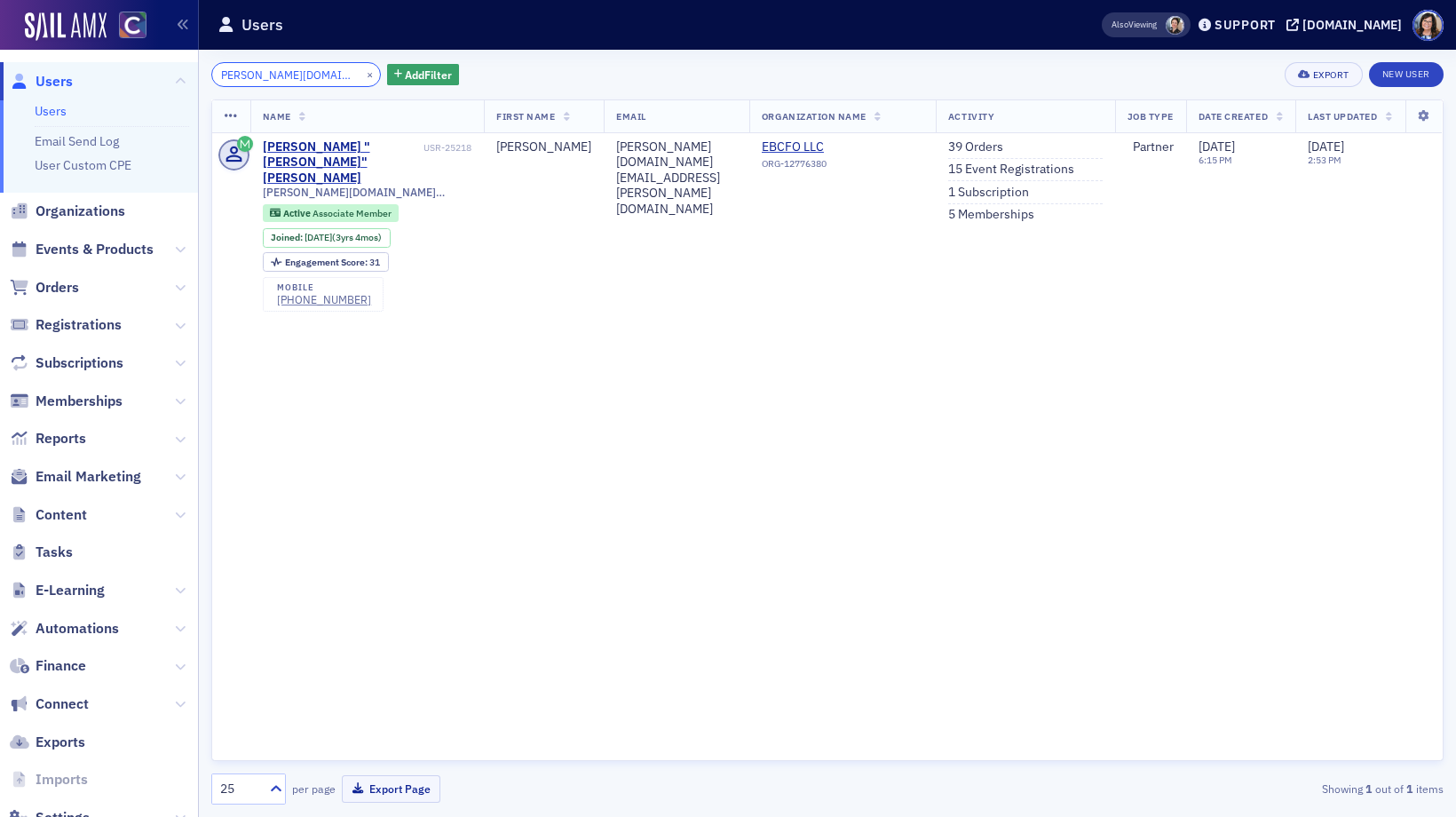
type input "dan.schmidt@ebcfo.com"
click at [362, 77] on button "×" at bounding box center [370, 74] width 16 height 16
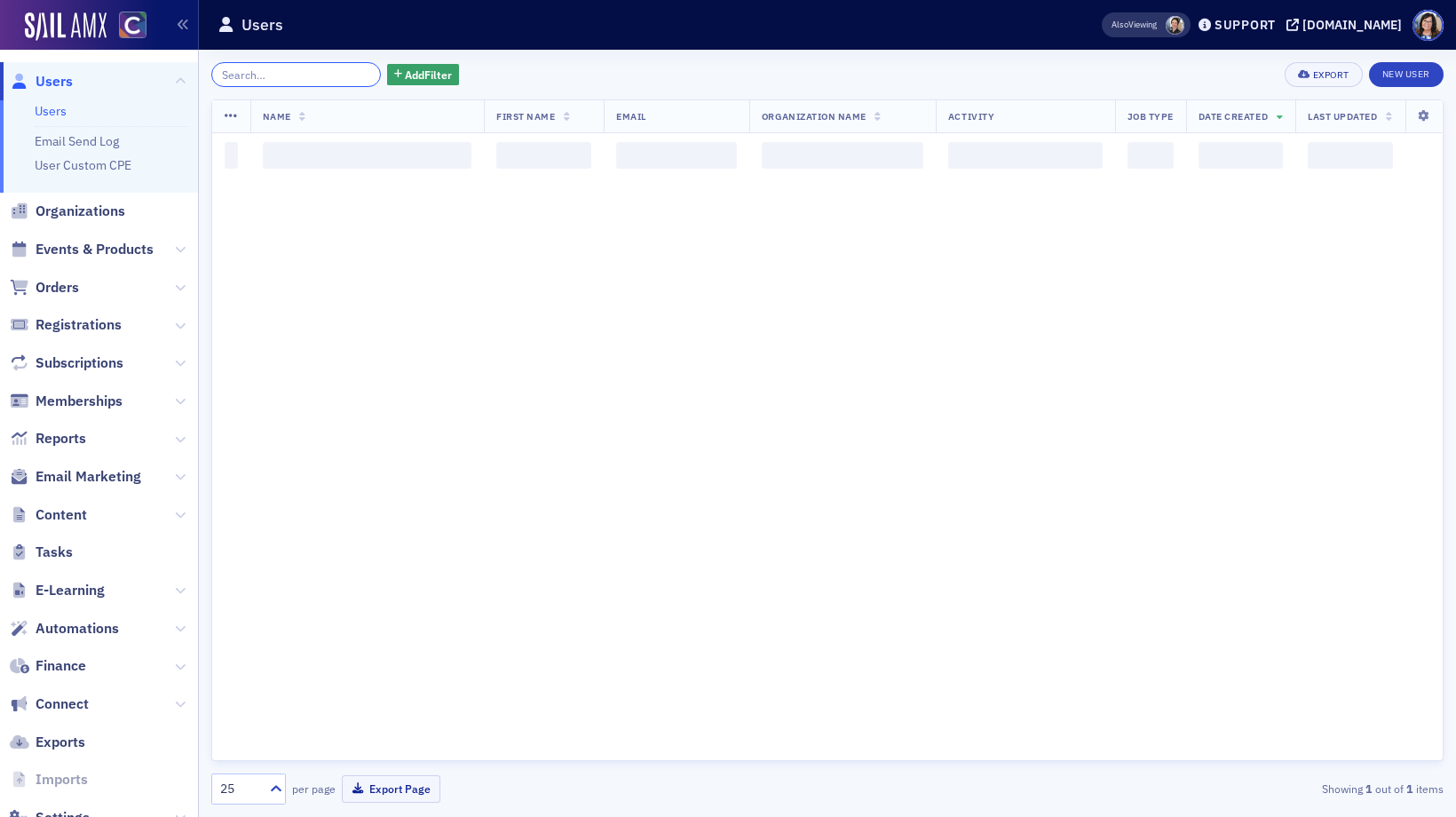
click at [335, 77] on input "search" at bounding box center [296, 74] width 170 height 25
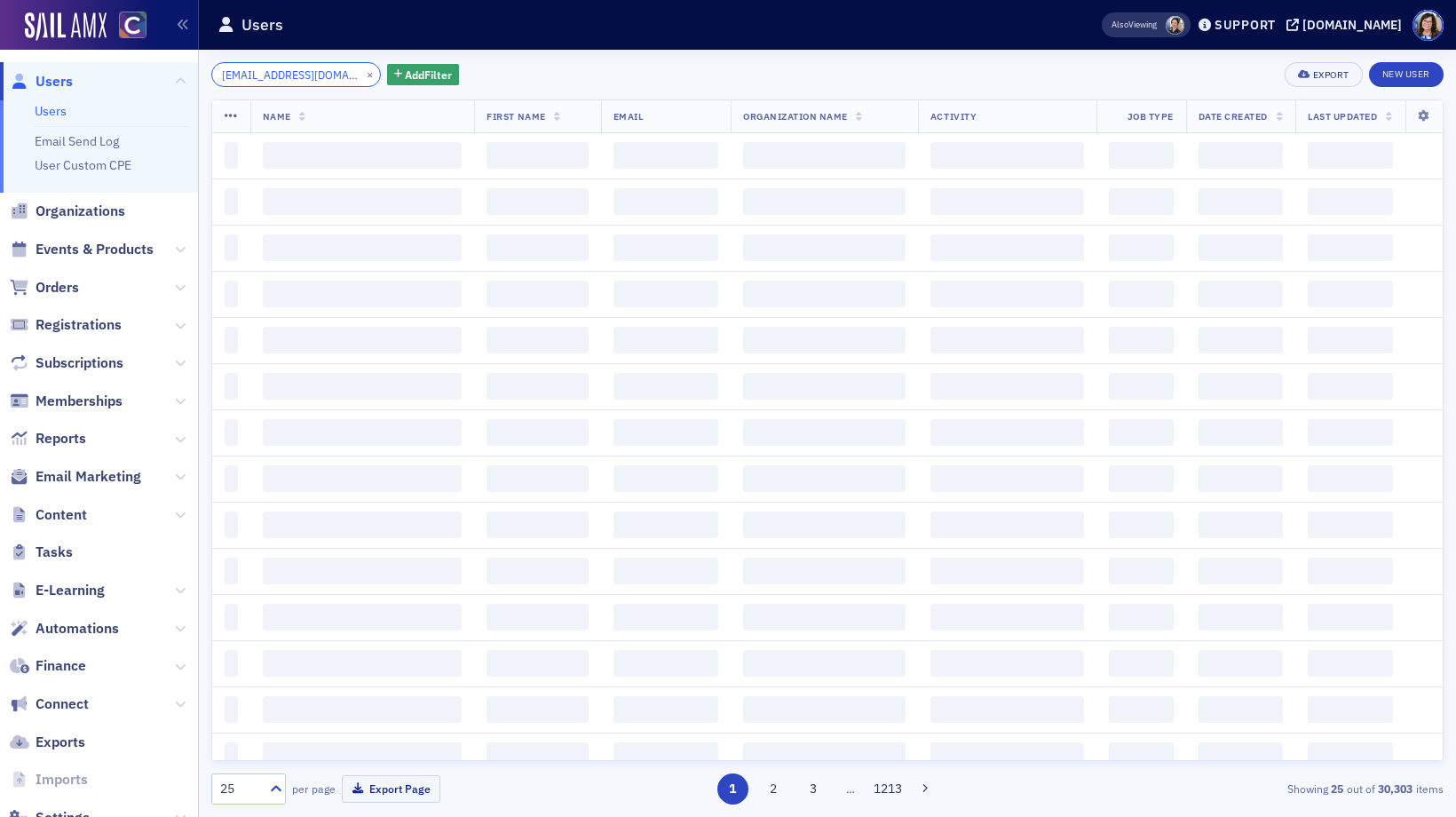
scroll to position [0, 18]
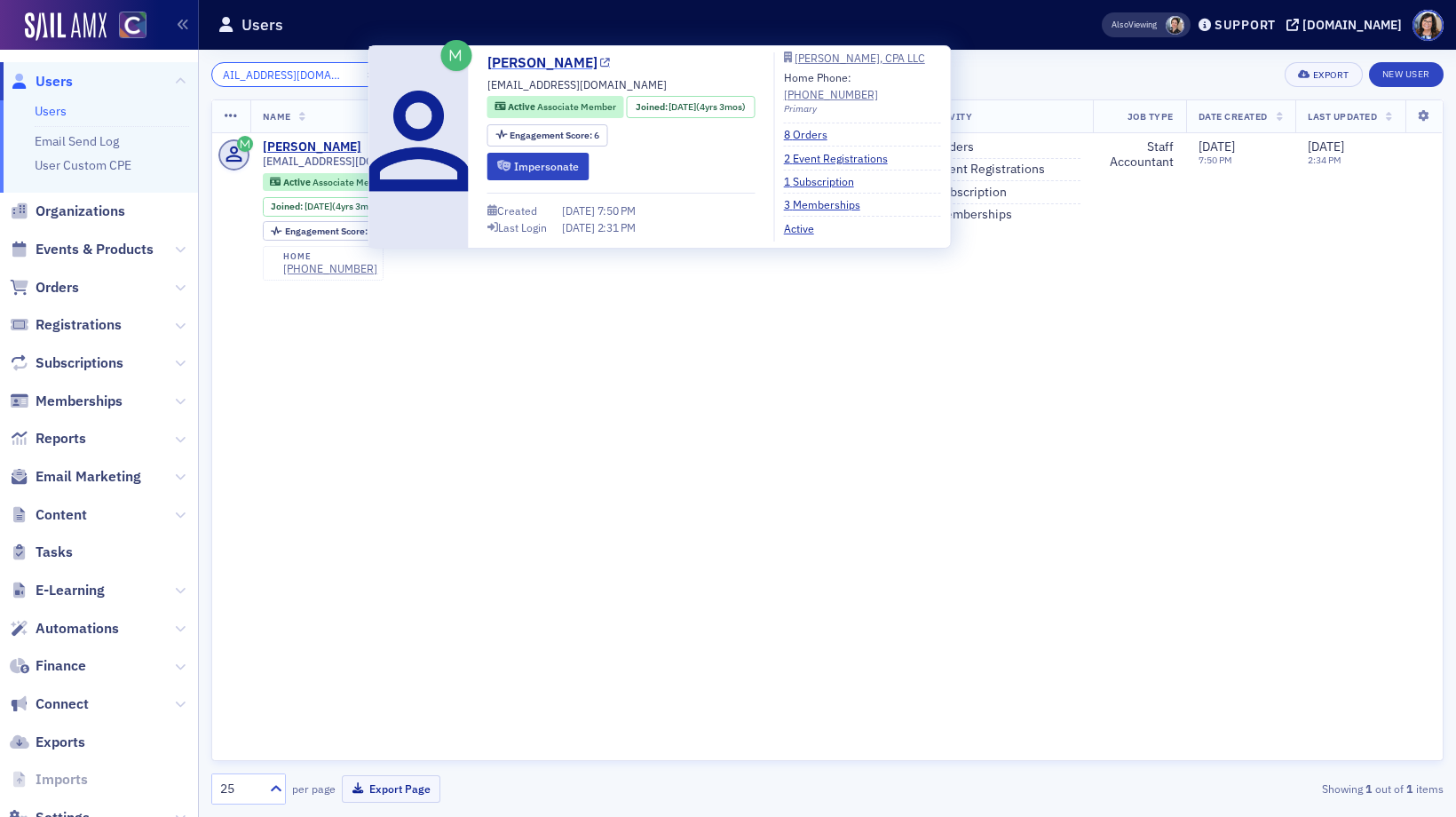
type input "natalee@jimgilbertcpa.com"
click at [610, 65] on icon at bounding box center [605, 64] width 10 height 10
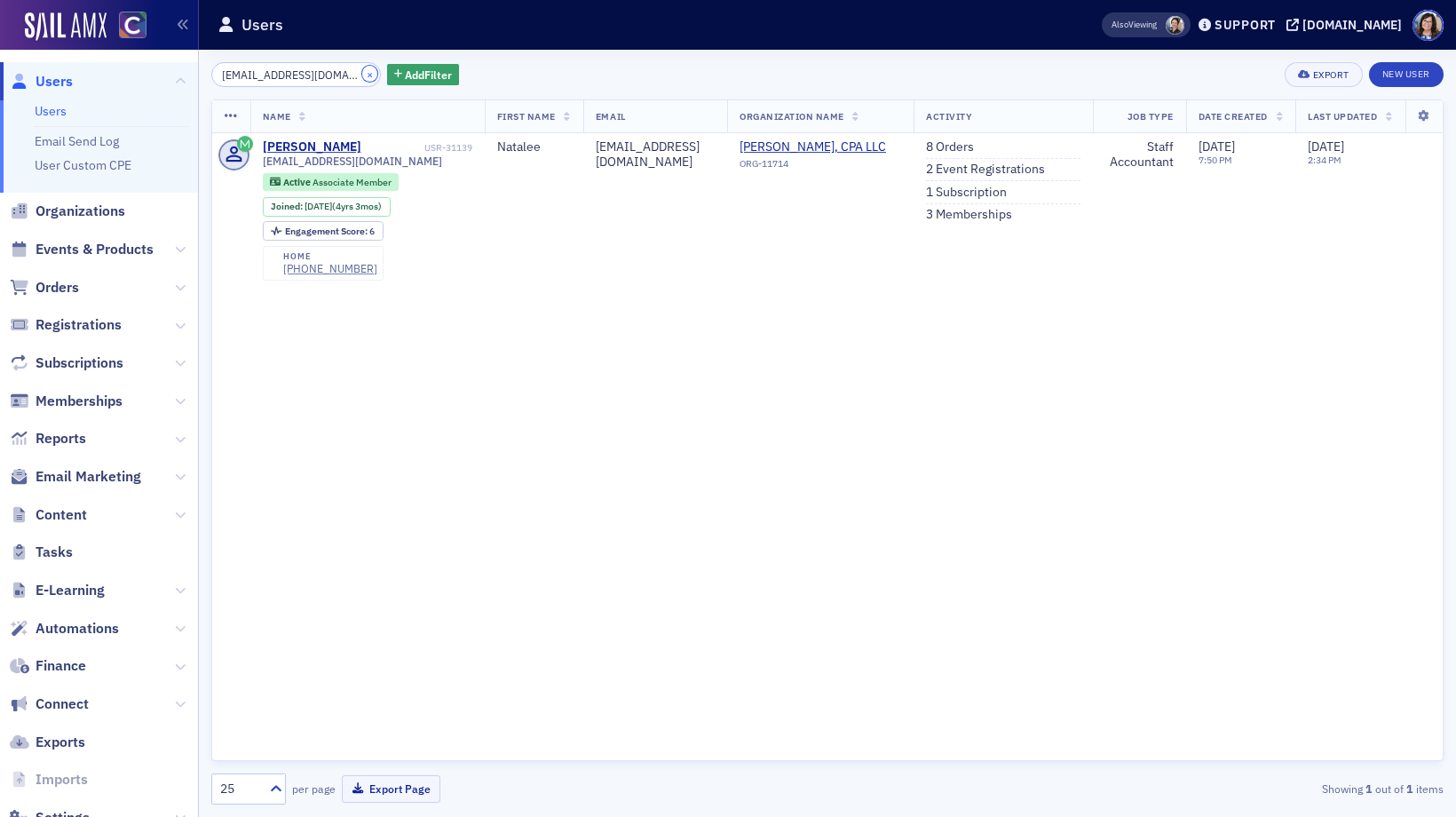
click at [362, 74] on button "×" at bounding box center [370, 74] width 16 height 16
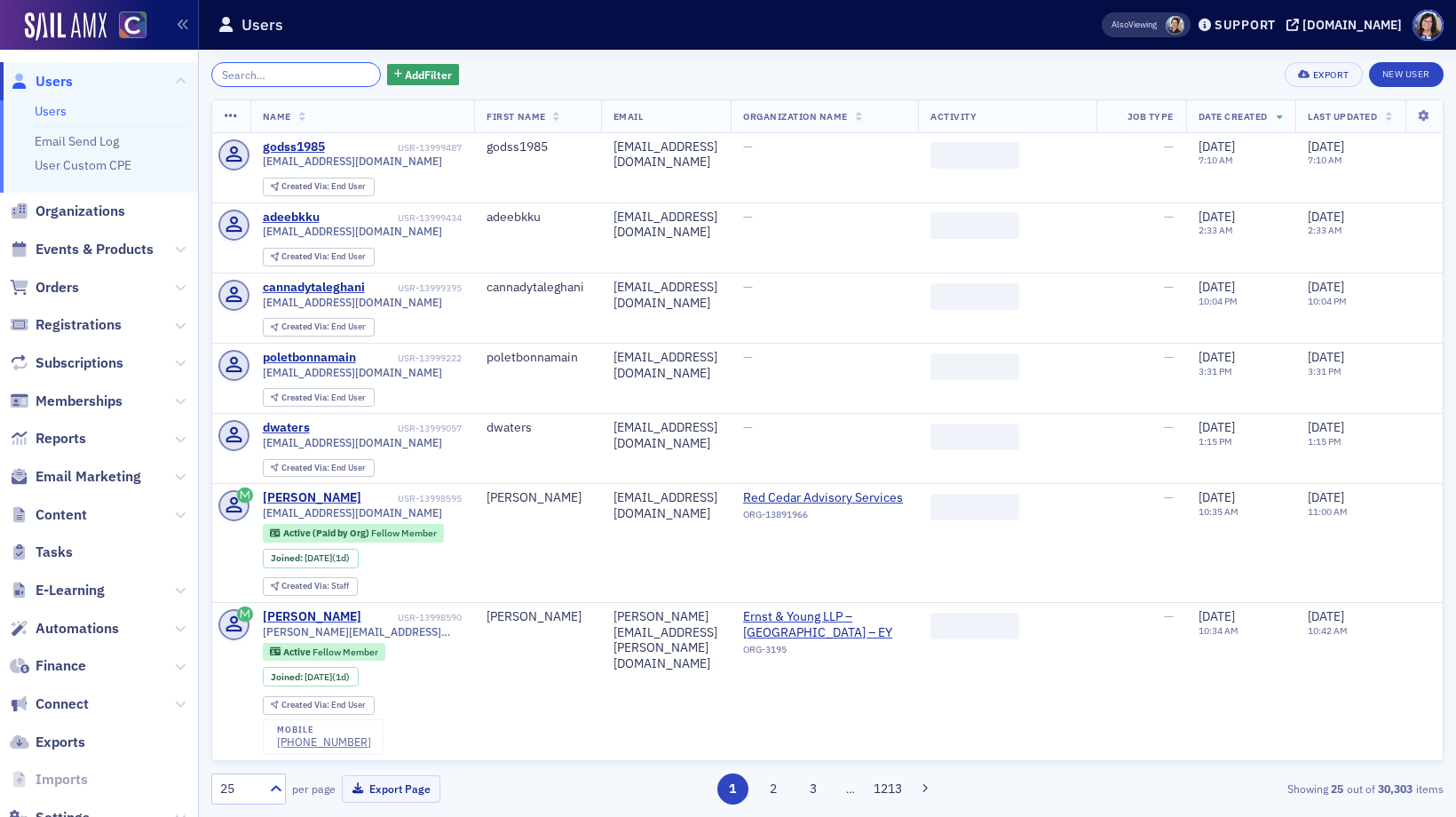
click at [333, 74] on input "search" at bounding box center [296, 74] width 170 height 25
paste input "anthony.shibata@wipfli.com"
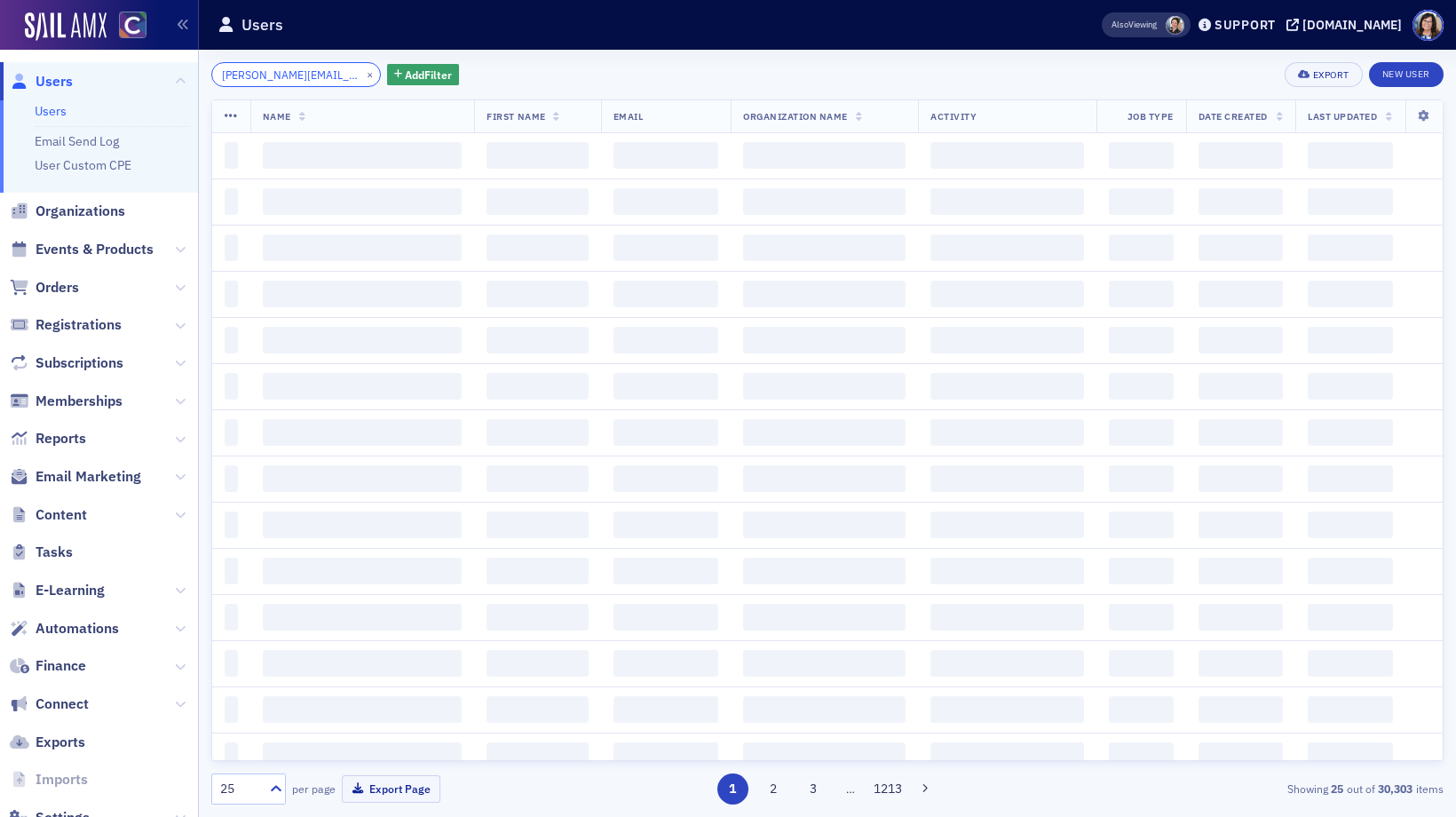
scroll to position [0, 21]
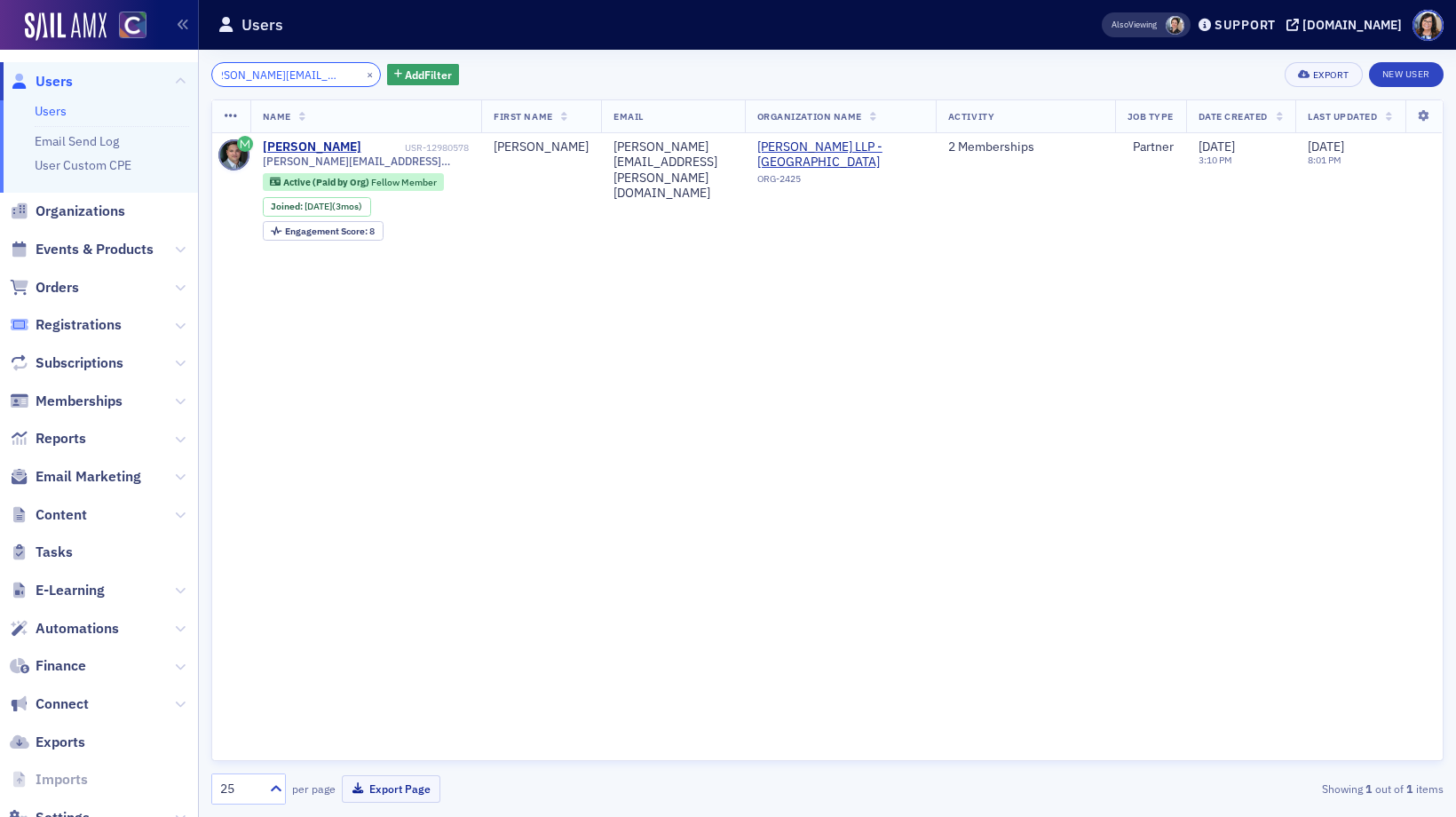
type input "anthony.shibata@wipfli.com"
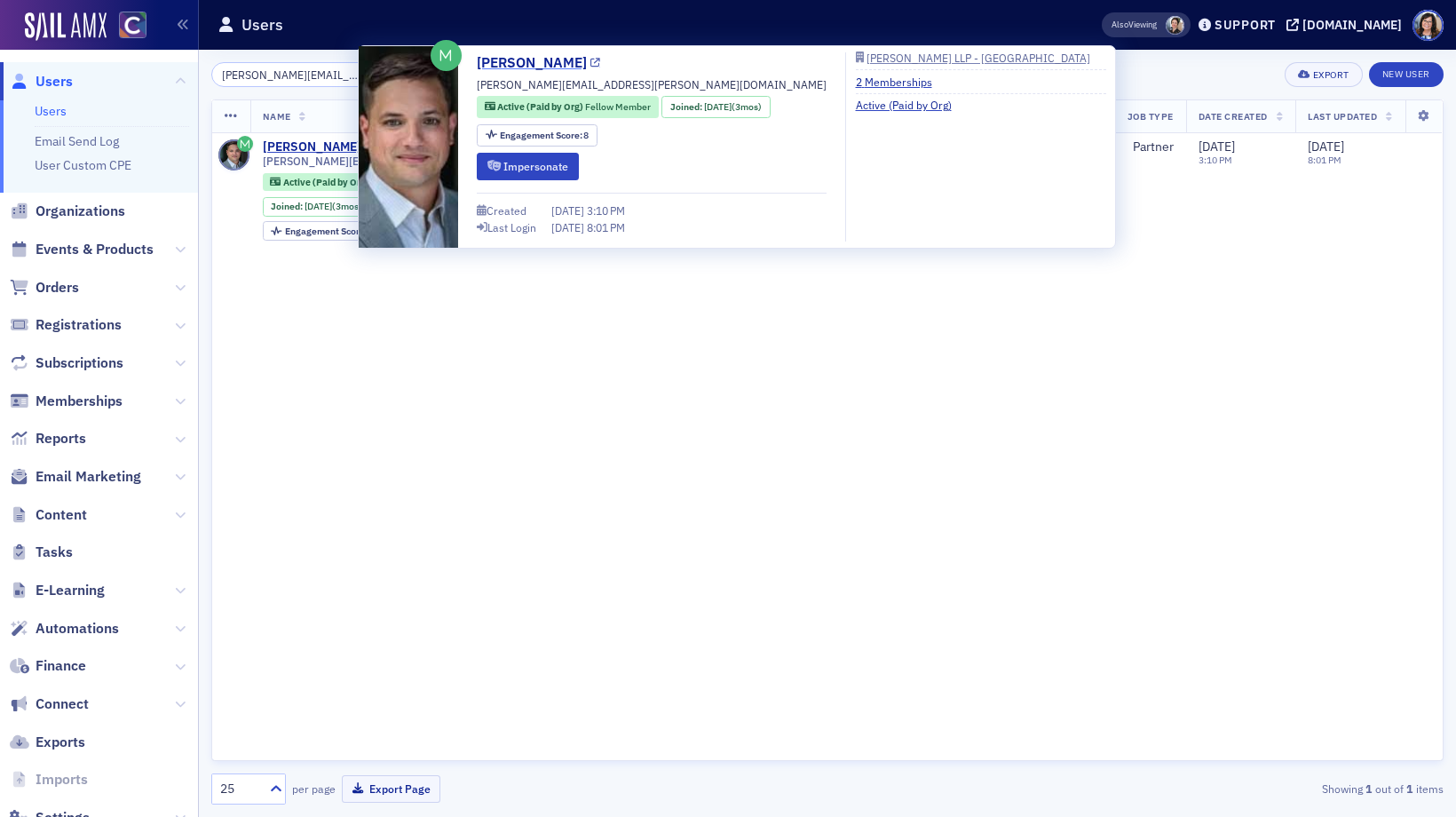
click at [590, 66] on icon at bounding box center [595, 64] width 10 height 10
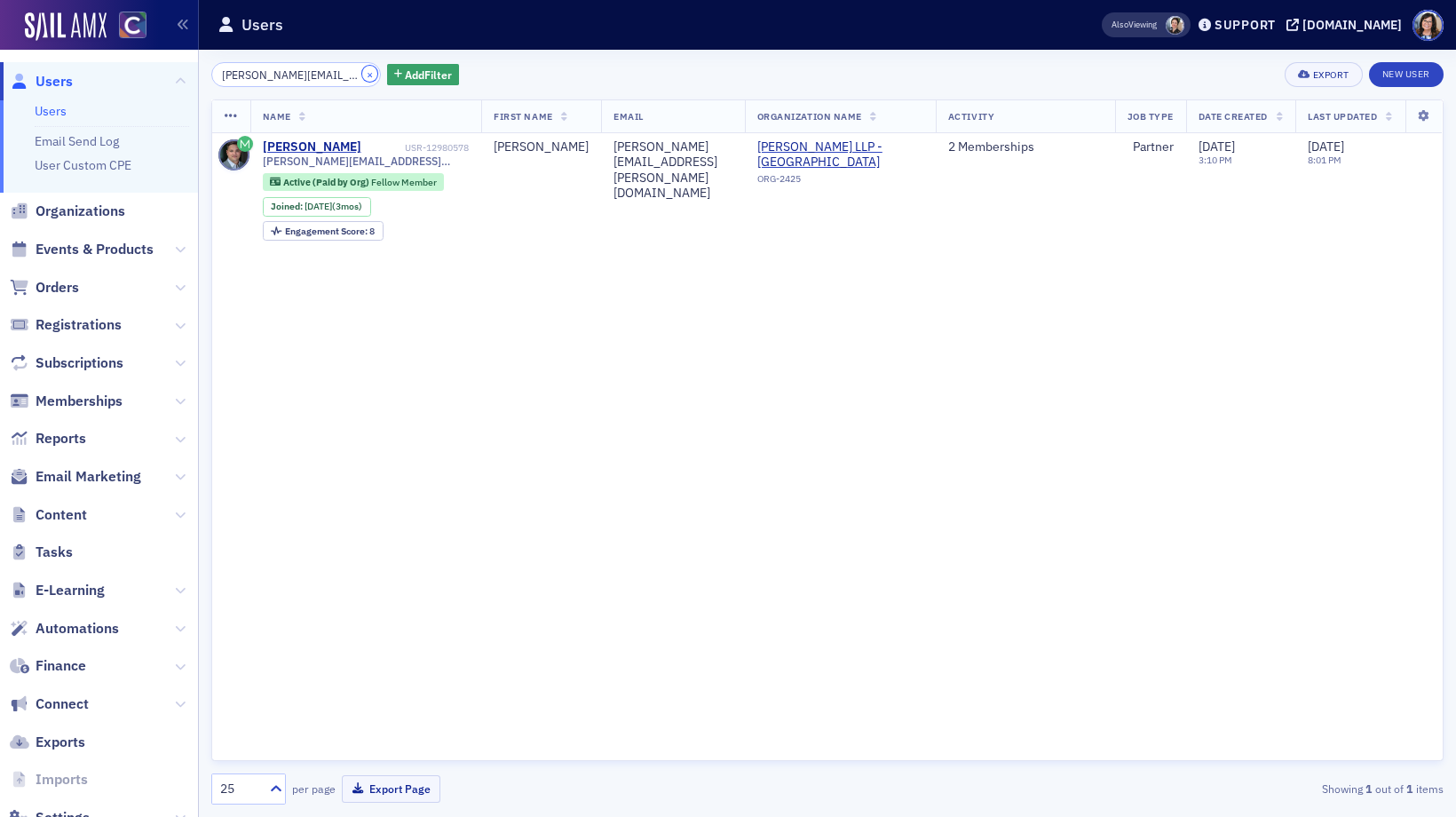
click at [362, 71] on button "×" at bounding box center [370, 74] width 16 height 16
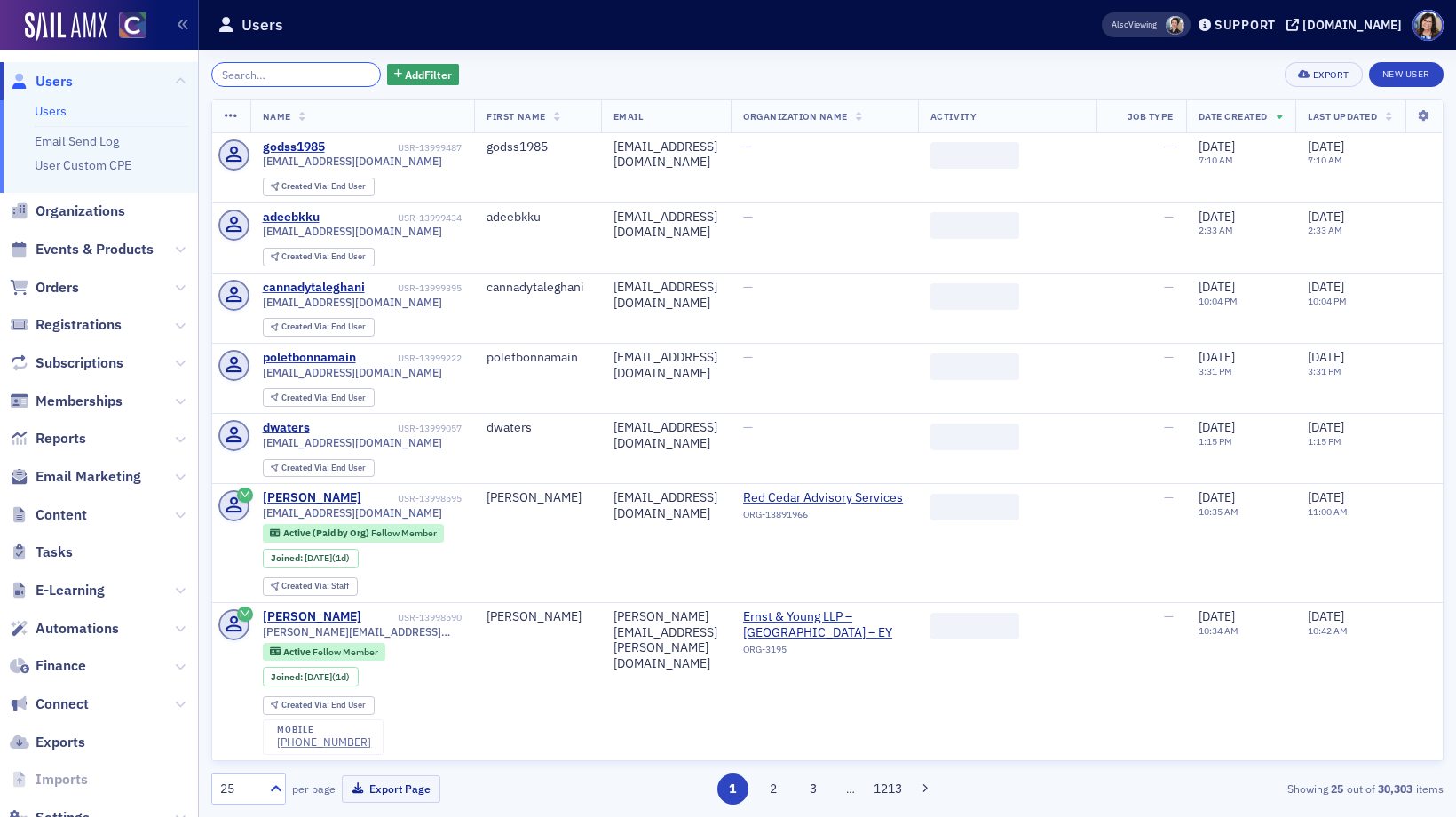
click at [342, 71] on input "search" at bounding box center [296, 74] width 170 height 25
paste input "Ariana Klooster"
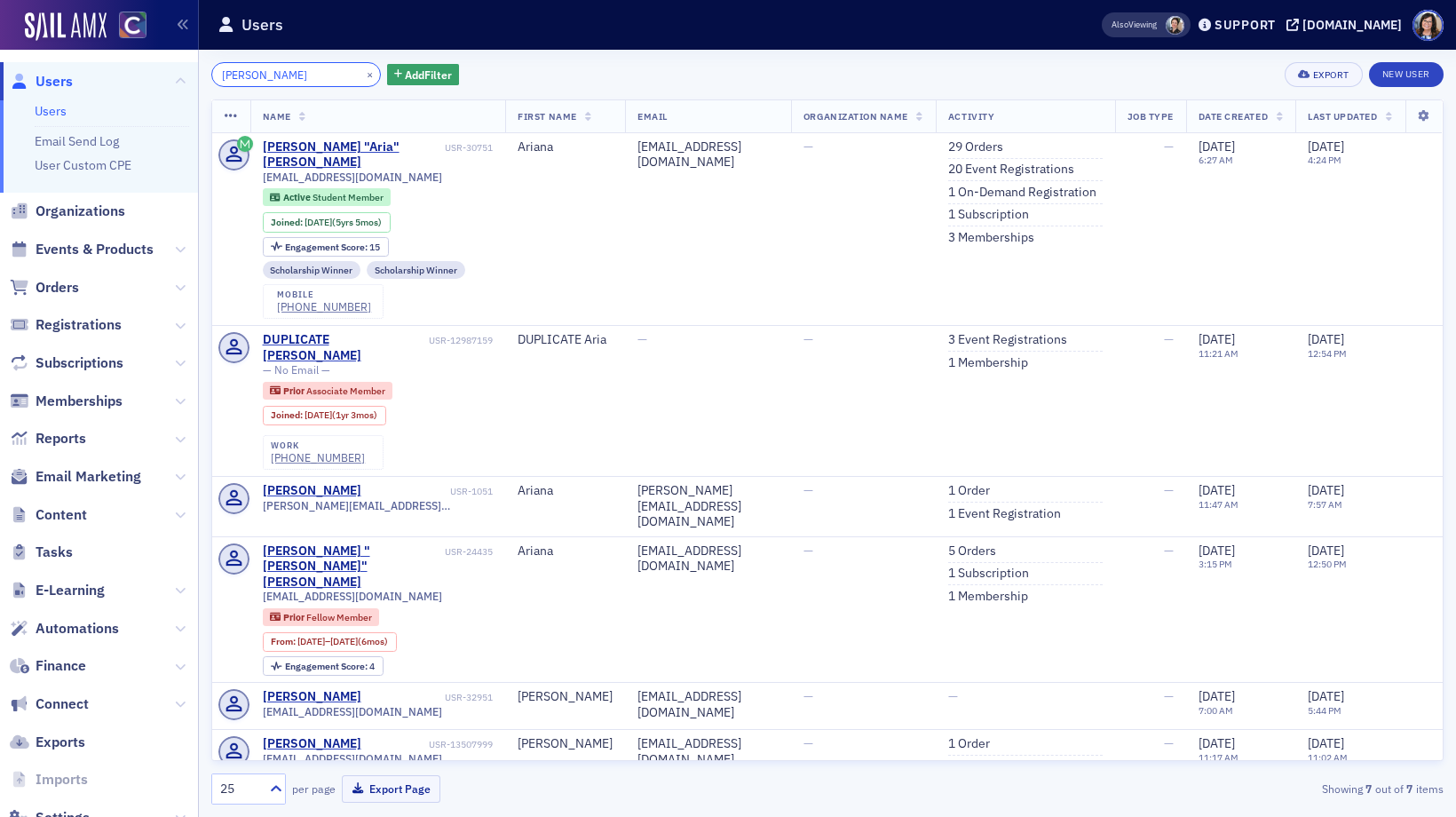
type input "Ariana Klooster"
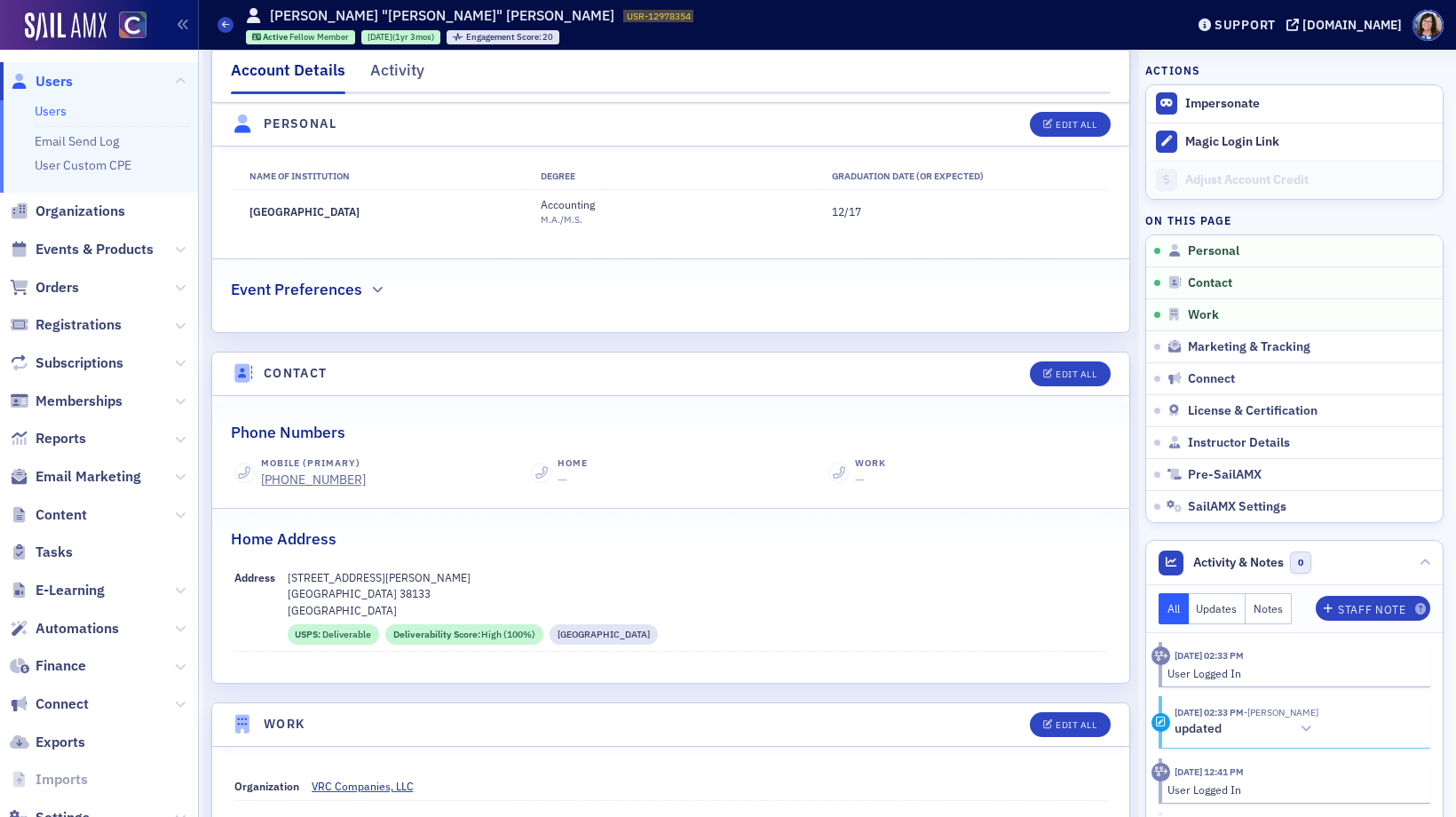
scroll to position [534, 0]
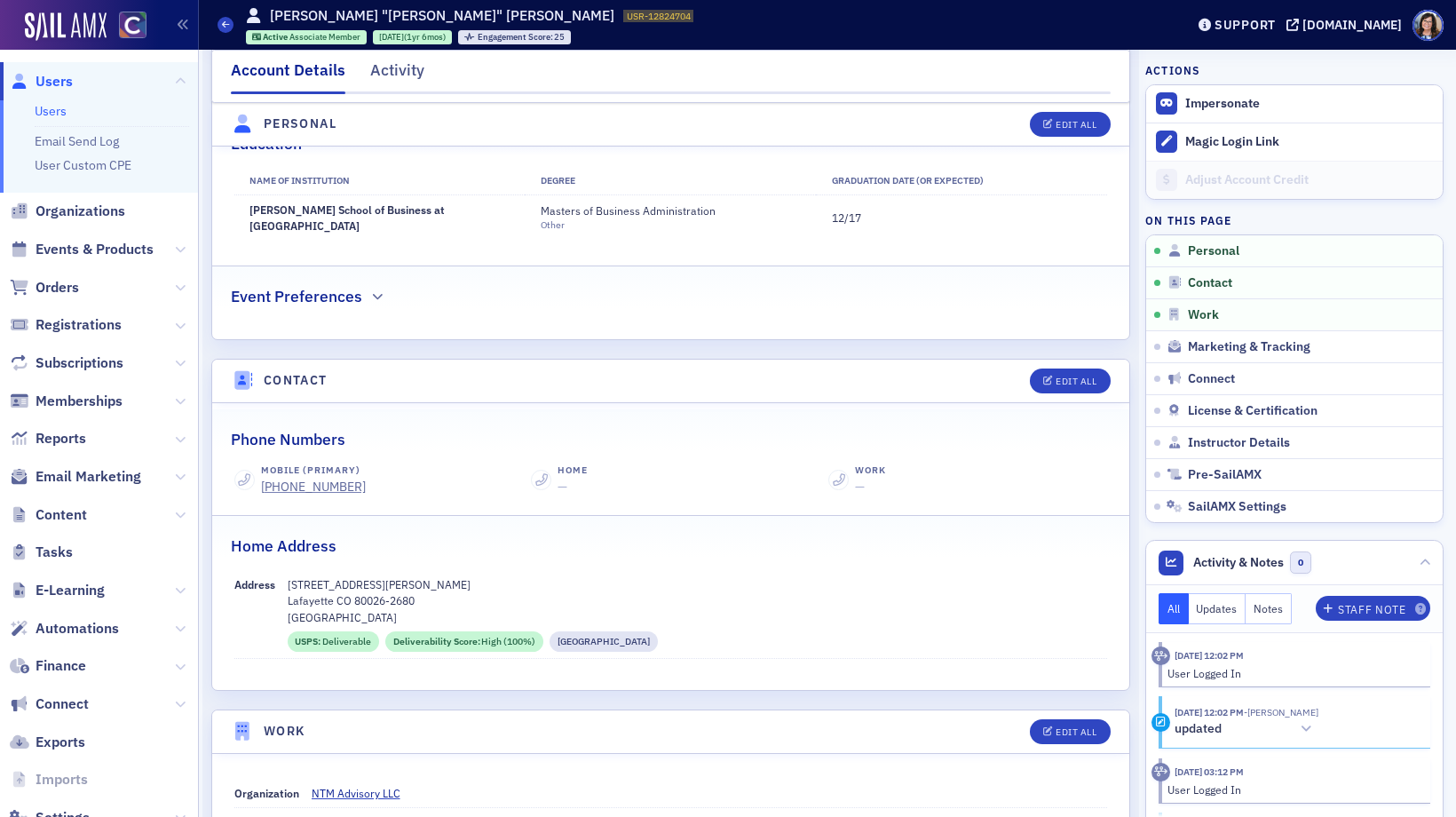
scroll to position [542, 0]
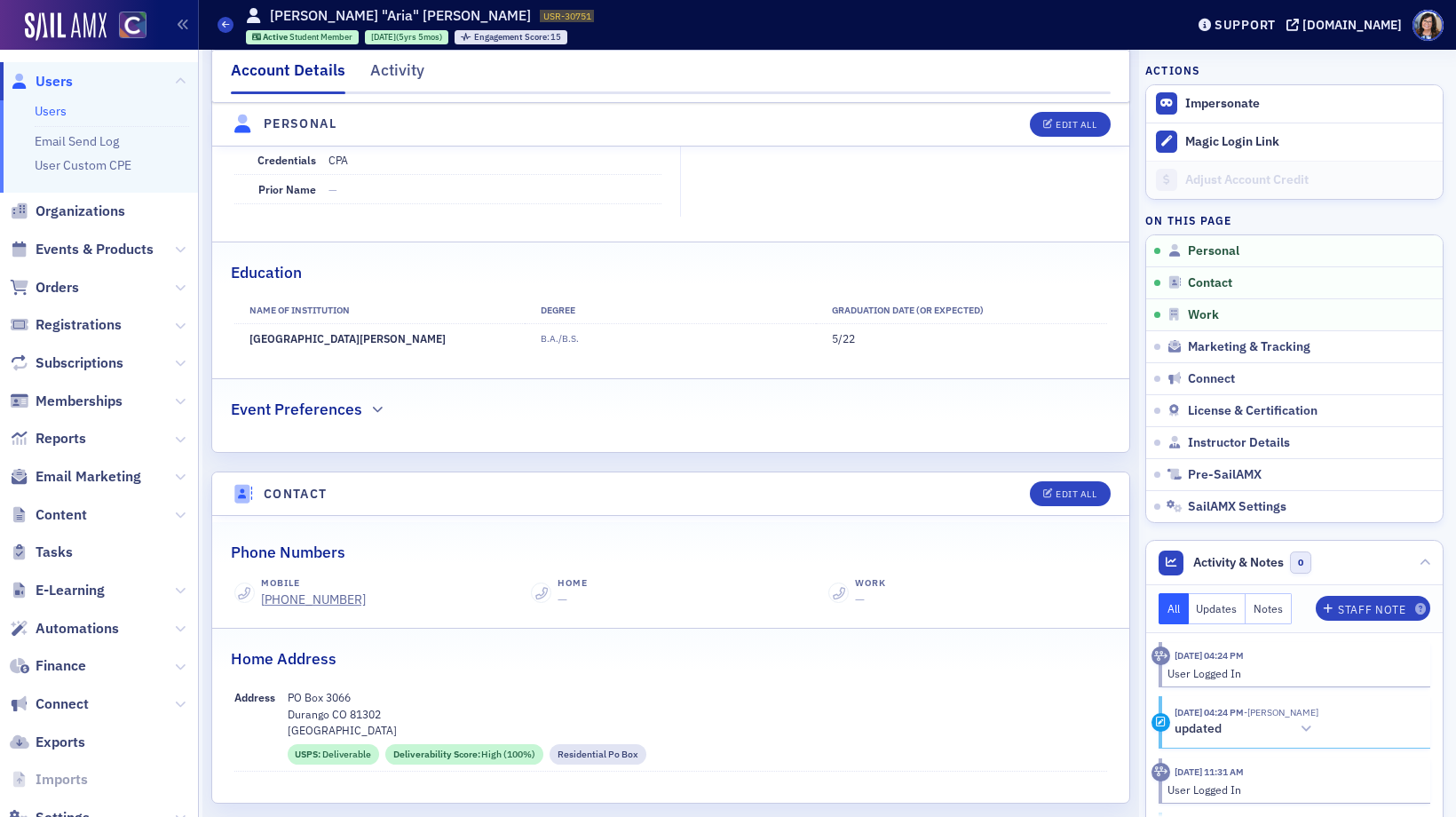
scroll to position [506, 0]
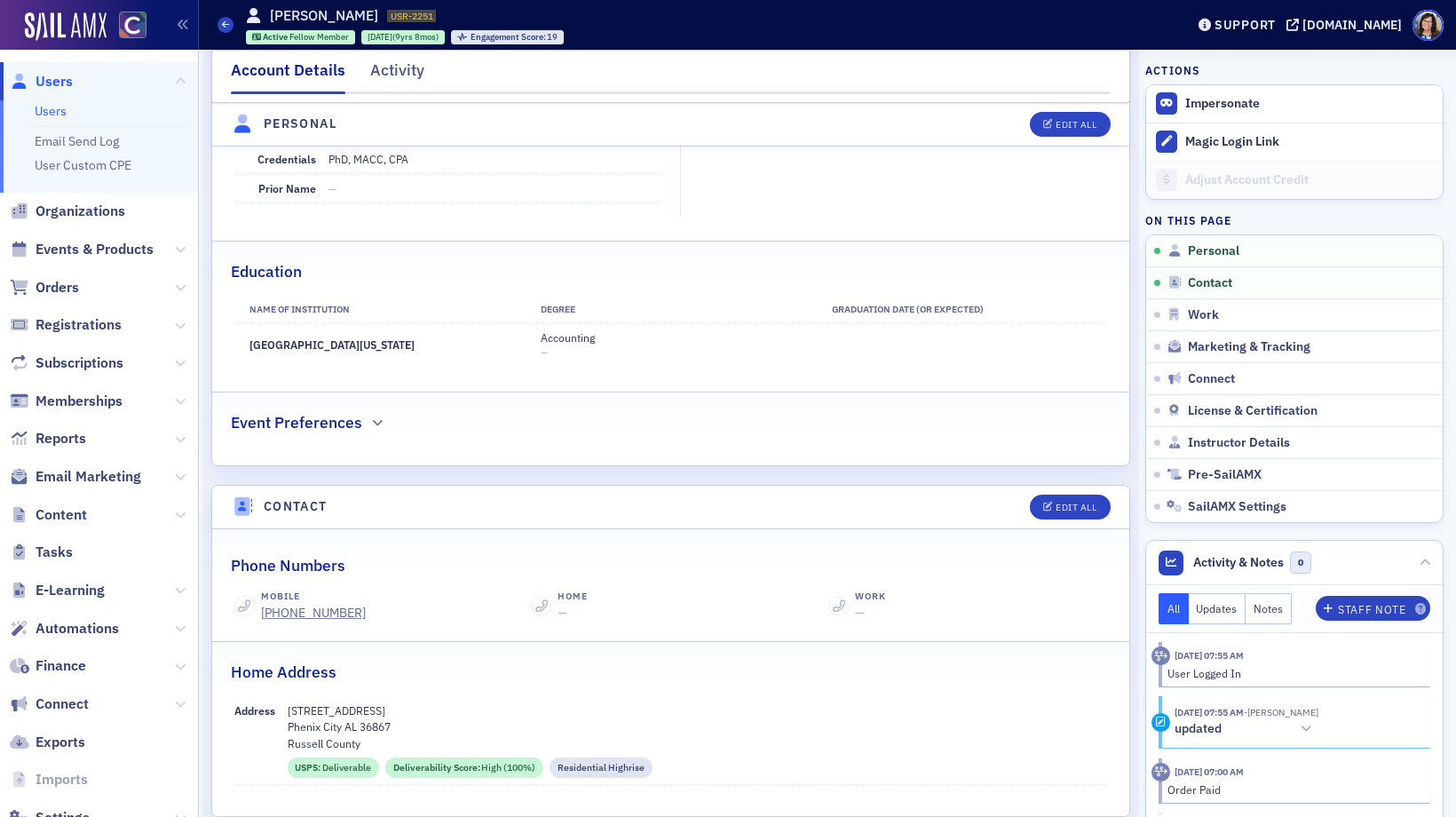
scroll to position [400, 0]
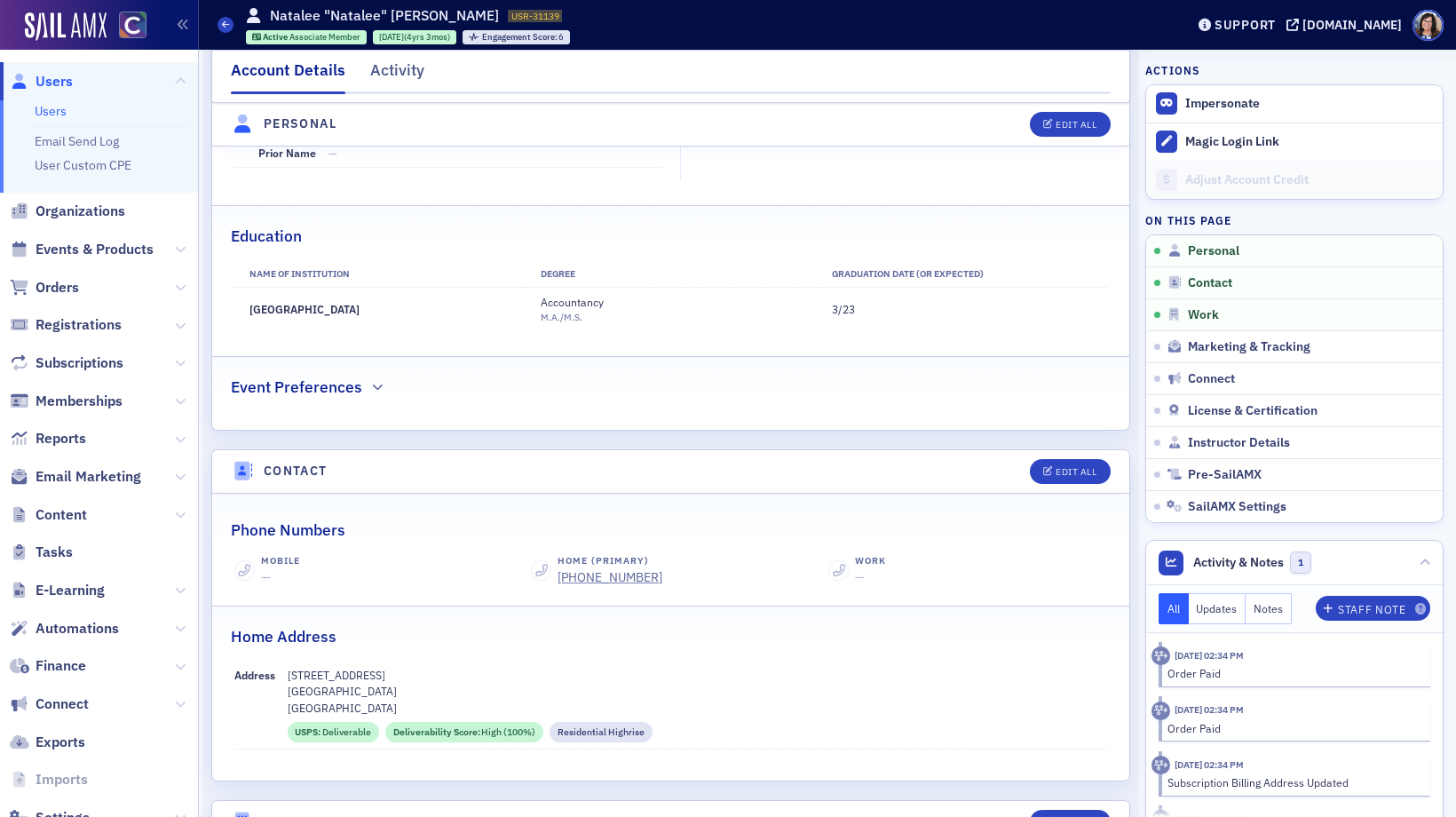
scroll to position [433, 0]
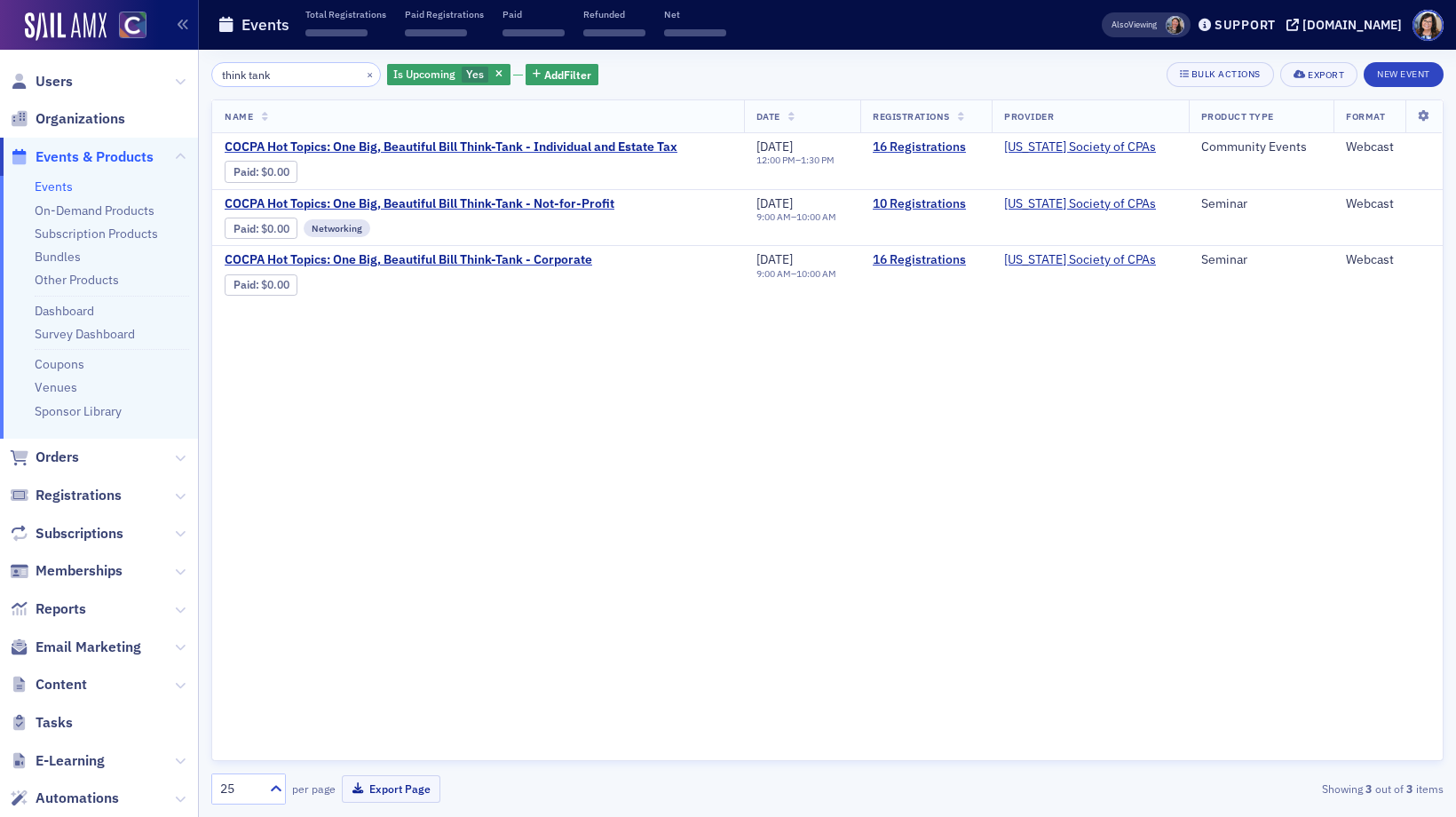
drag, startPoint x: 294, startPoint y: 78, endPoint x: 163, endPoint y: 74, distance: 131.1
click at [163, 74] on div "Users Organizations Events & Products Events On-Demand Products Subscription Pr…" at bounding box center [728, 408] width 1456 height 817
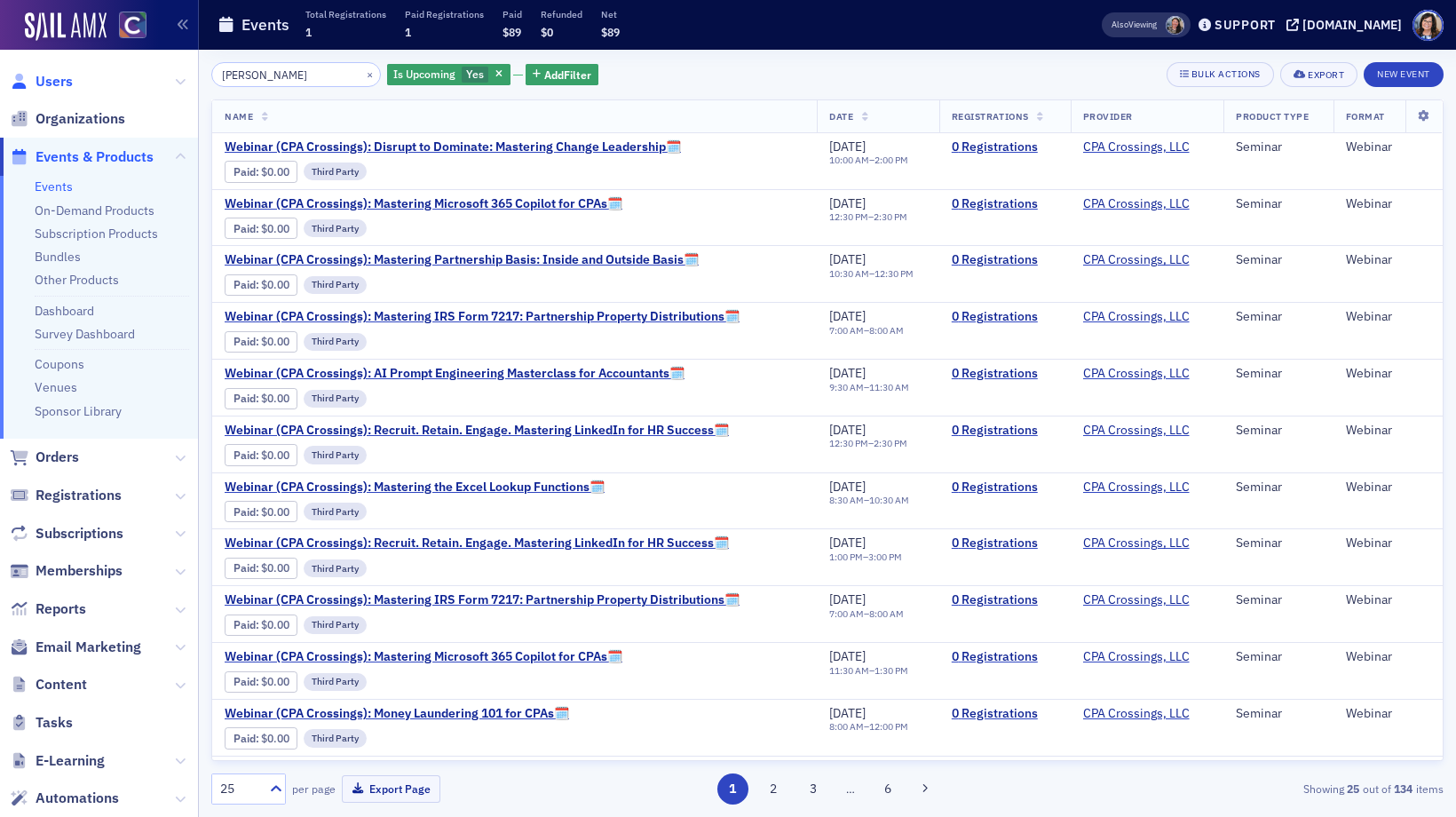
type input "[PERSON_NAME]"
click at [63, 82] on span "Users" at bounding box center [54, 82] width 37 height 20
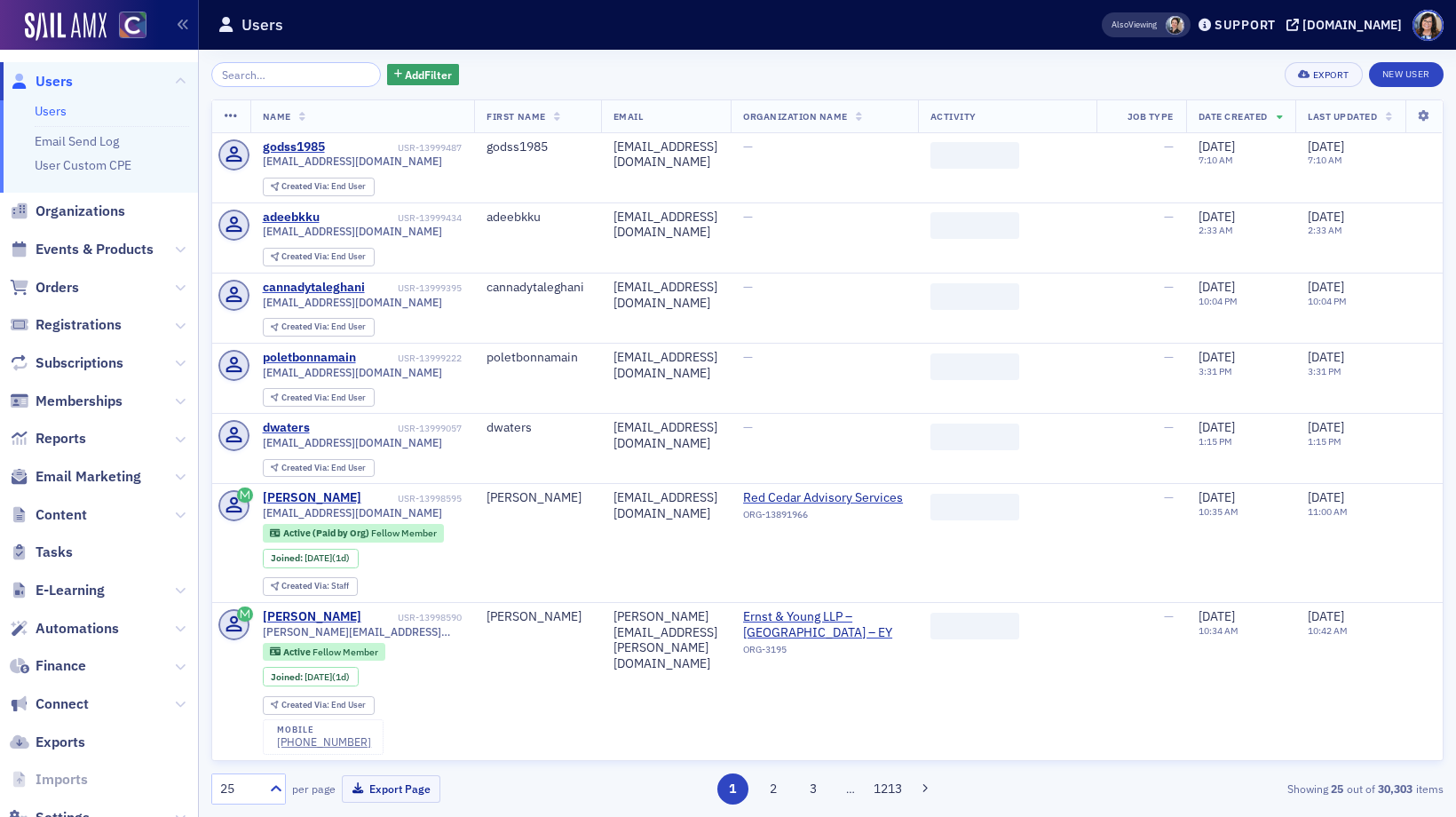
click at [271, 76] on input "search" at bounding box center [296, 74] width 170 height 25
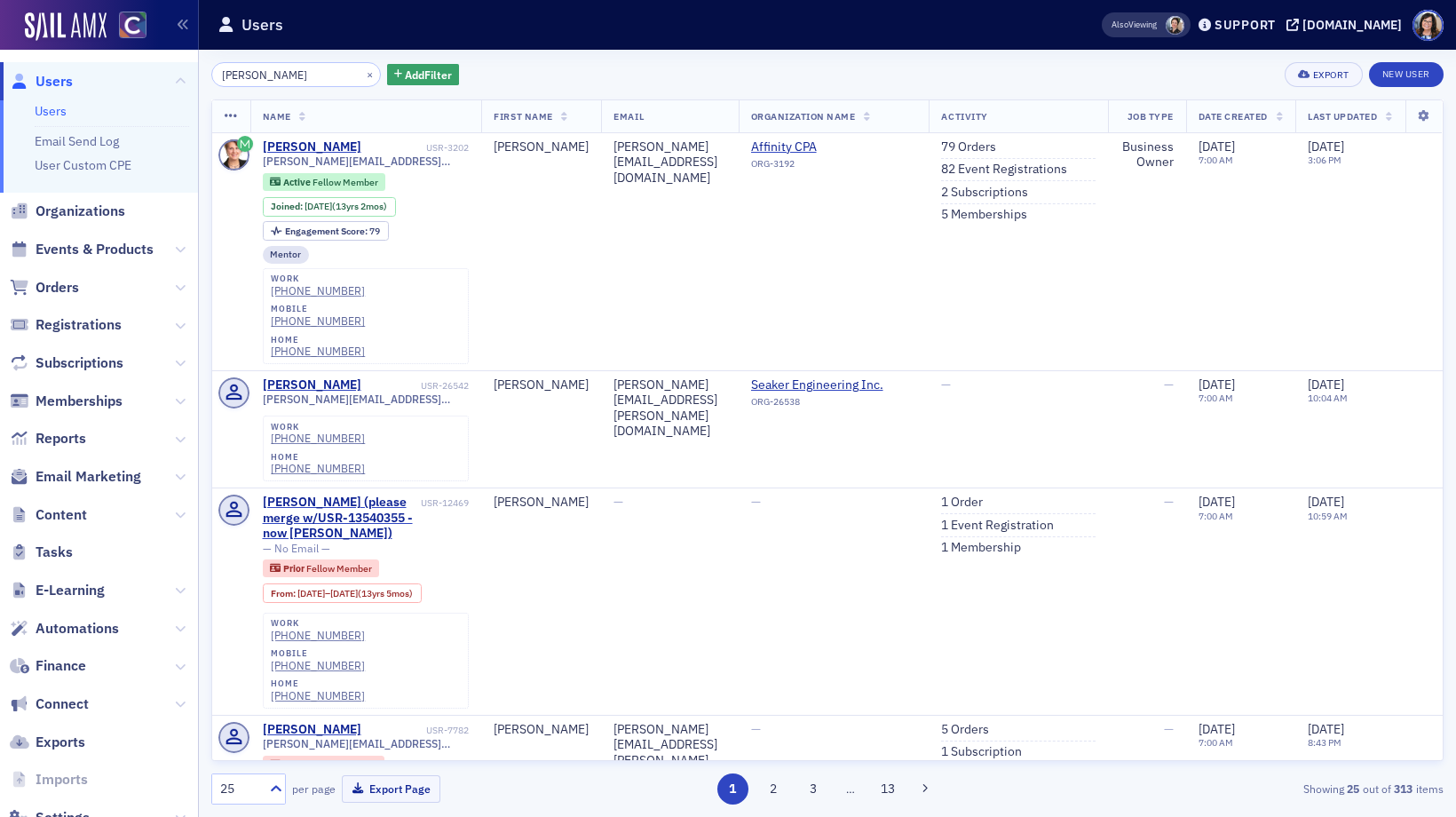
type input "[PERSON_NAME]"
